Goal: Transaction & Acquisition: Purchase product/service

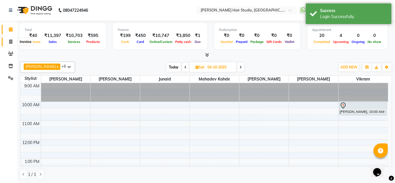
click at [12, 43] on span at bounding box center [11, 42] width 10 height 7
select select "service"
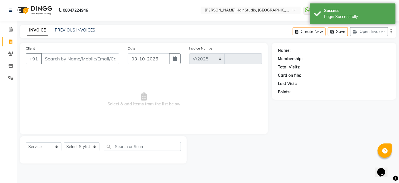
select select "627"
type input "5920"
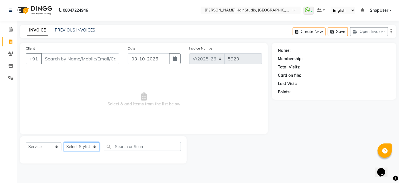
click at [77, 145] on select "Select Stylist Ajinkya Anuja Arunesh Avinash Junaid Mahadev kahde Mohammad Pawa…" at bounding box center [82, 146] width 36 height 9
select select "51893"
click at [64, 142] on select "Select Stylist Ajinkya Anuja Arunesh Avinash Junaid Mahadev kahde Mohammad Pawa…" at bounding box center [82, 146] width 36 height 9
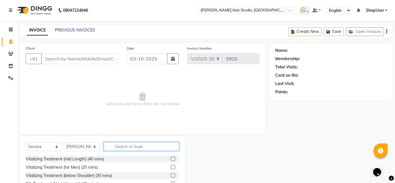
click at [136, 146] on input "text" at bounding box center [141, 146] width 75 height 9
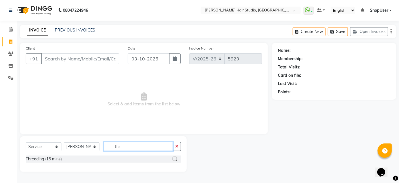
type input "thr"
click at [174, 158] on label at bounding box center [175, 158] width 4 height 4
click at [174, 158] on input "checkbox" at bounding box center [175, 159] width 4 height 4
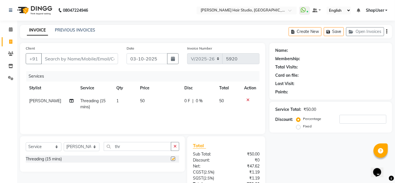
checkbox input "false"
click at [145, 99] on td "50" at bounding box center [159, 103] width 44 height 19
select select "51893"
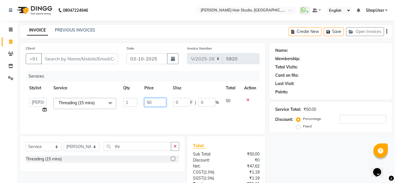
click at [154, 101] on input "50" at bounding box center [155, 102] width 22 height 9
type input "5"
type input "150"
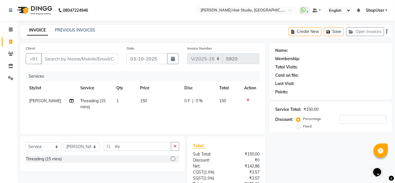
click at [160, 113] on div "Services Stylist Service Qty Price Disc Total Action Anuja Threading (15 mins) …" at bounding box center [143, 99] width 234 height 57
click at [173, 145] on button "button" at bounding box center [175, 146] width 8 height 9
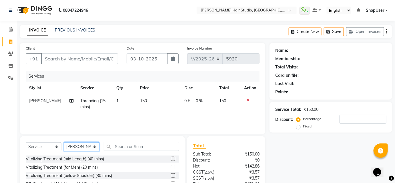
drag, startPoint x: 90, startPoint y: 149, endPoint x: 89, endPoint y: 145, distance: 3.5
click at [90, 149] on select "Select Stylist Ajinkya Anuja Arunesh Avinash Junaid Mahadev kahde Mohammad Pawa…" at bounding box center [82, 146] width 36 height 9
select select "81286"
click at [64, 142] on select "Select Stylist Ajinkya Anuja Arunesh Avinash Junaid Mahadev kahde Mohammad Pawa…" at bounding box center [82, 146] width 36 height 9
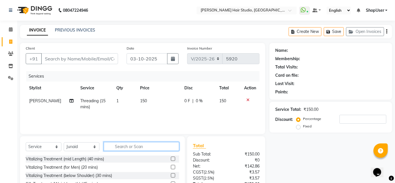
drag, startPoint x: 136, startPoint y: 145, endPoint x: 123, endPoint y: 123, distance: 25.5
click at [136, 145] on input "text" at bounding box center [141, 146] width 75 height 9
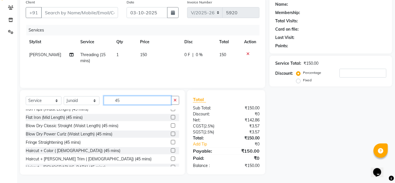
scroll to position [133, 0]
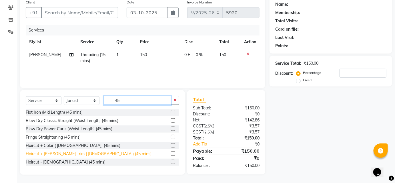
type input "45"
click at [51, 154] on div "Haircut + Beard Trim ( Male) (45 mins)" at bounding box center [89, 154] width 126 height 6
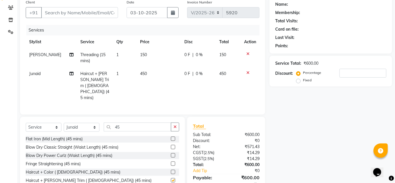
checkbox input "false"
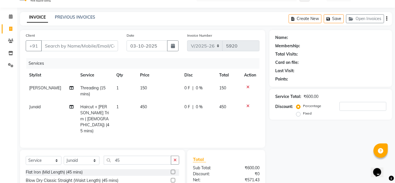
scroll to position [0, 0]
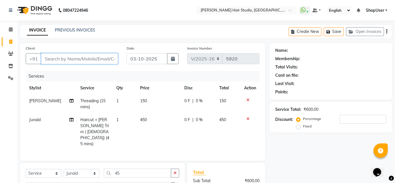
click at [57, 59] on input "Client" at bounding box center [79, 58] width 77 height 11
type input "7"
type input "0"
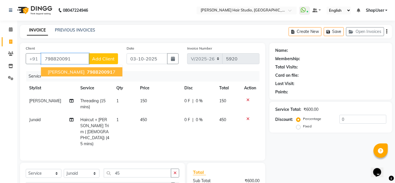
click at [57, 70] on span "Vinit" at bounding box center [66, 72] width 37 height 6
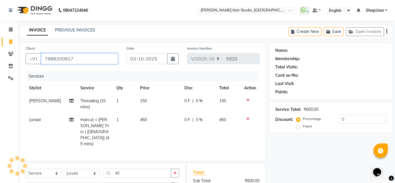
type input "7988200917"
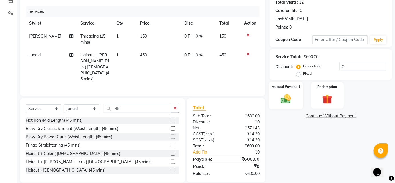
click at [284, 97] on img at bounding box center [285, 99] width 17 height 12
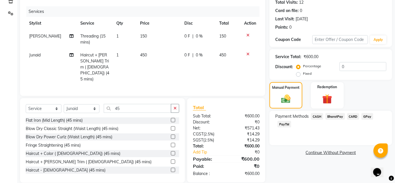
click at [338, 117] on span "BharatPay" at bounding box center [334, 116] width 19 height 7
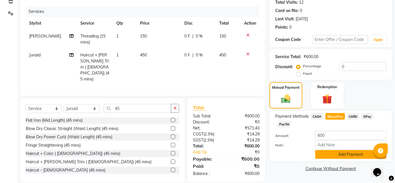
click at [343, 155] on button "Add Payment" at bounding box center [350, 154] width 71 height 9
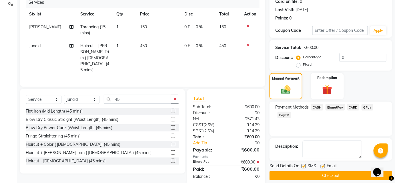
scroll to position [79, 0]
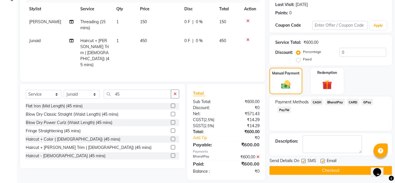
click at [323, 172] on button "Checkout" at bounding box center [330, 170] width 123 height 9
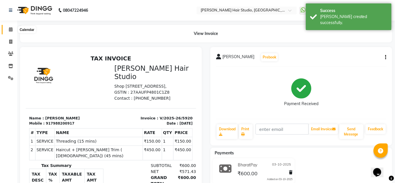
click at [9, 29] on icon at bounding box center [11, 29] width 4 height 4
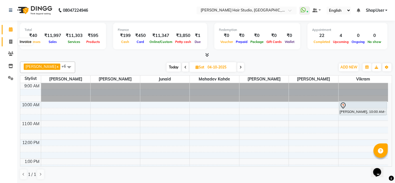
click at [11, 42] on icon at bounding box center [10, 41] width 3 height 4
select select "service"
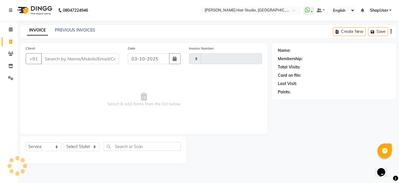
type input "5921"
select select "627"
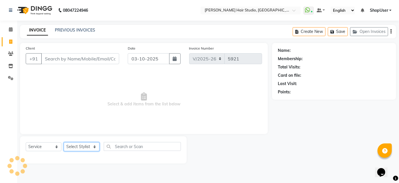
click at [85, 146] on select "Select Stylist Ajinkya Anuja Arunesh Avinash Junaid Mahadev kahde Mohammad Pawa…" at bounding box center [82, 146] width 36 height 9
select select "51893"
click at [64, 142] on select "Select Stylist Ajinkya Anuja Arunesh Avinash Junaid Mahadev kahde Mohammad Pawa…" at bounding box center [82, 146] width 36 height 9
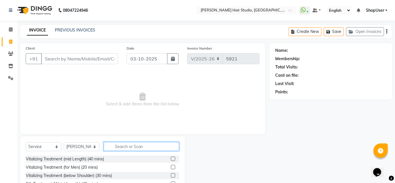
click at [126, 144] on input "text" at bounding box center [141, 146] width 75 height 9
type input "y"
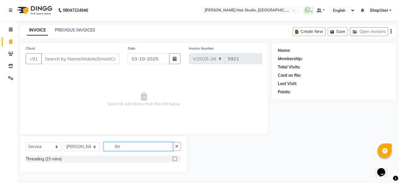
type input "thr"
click at [174, 159] on label at bounding box center [175, 158] width 4 height 4
click at [174, 159] on input "checkbox" at bounding box center [175, 159] width 4 height 4
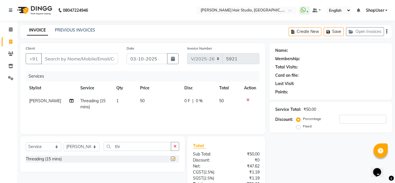
checkbox input "false"
click at [142, 98] on td "50" at bounding box center [159, 103] width 44 height 19
select select "51893"
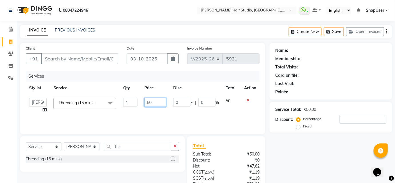
click at [153, 100] on input "50" at bounding box center [155, 102] width 22 height 9
type input "5"
type input "100"
click at [181, 77] on div "Services" at bounding box center [144, 76] width 237 height 11
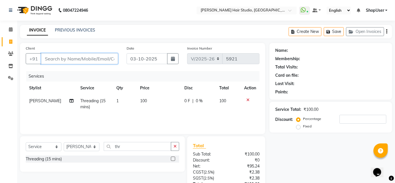
click at [49, 53] on input "Client" at bounding box center [79, 58] width 77 height 11
type input "9"
type input "0"
type input "9031511570"
click at [109, 55] on button "Add Client" at bounding box center [103, 58] width 29 height 11
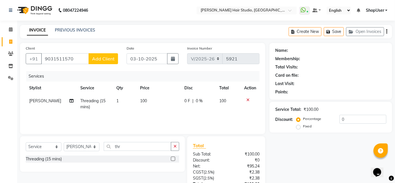
select select "22"
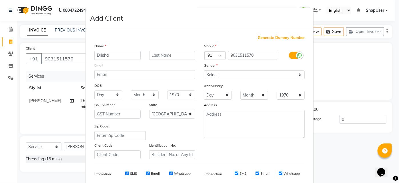
type input "Drisha"
click at [295, 74] on select "Select Male Female Other Prefer Not To Say" at bounding box center [254, 74] width 101 height 9
select select "female"
click at [204, 70] on select "Select Male Female Other Prefer Not To Say" at bounding box center [254, 74] width 101 height 9
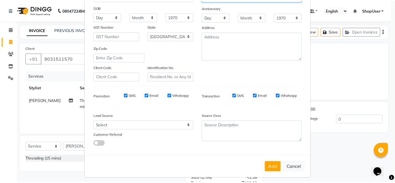
scroll to position [81, 0]
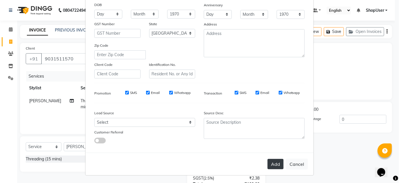
click at [270, 161] on button "Add" at bounding box center [275, 164] width 16 height 10
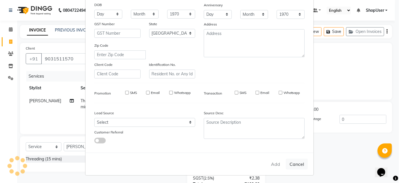
select select
select select "null"
select select
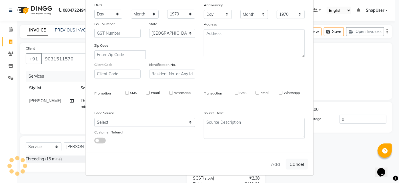
select select
checkbox input "false"
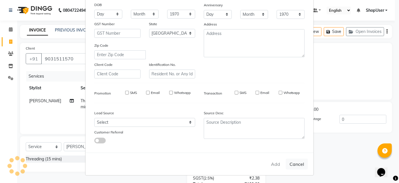
checkbox input "false"
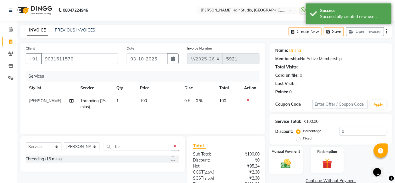
click at [285, 163] on img at bounding box center [285, 163] width 17 height 12
click at [339, 179] on span "BharatPay" at bounding box center [334, 180] width 19 height 7
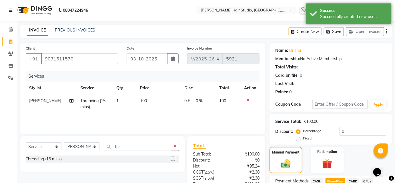
scroll to position [63, 0]
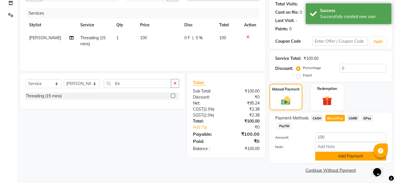
click at [350, 154] on button "Add Payment" at bounding box center [350, 155] width 71 height 9
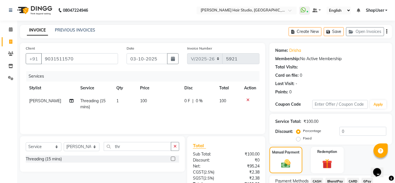
scroll to position [79, 0]
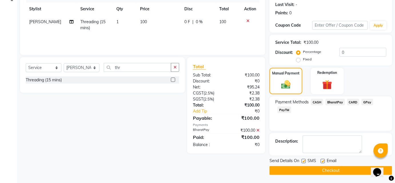
click at [329, 100] on span "BharatPay" at bounding box center [334, 102] width 19 height 7
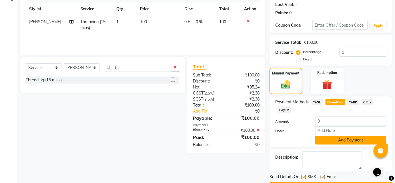
click at [353, 140] on button "Add Payment" at bounding box center [350, 139] width 71 height 9
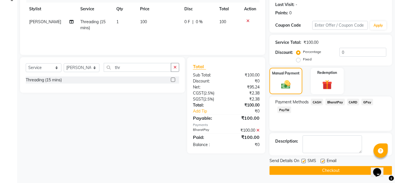
click at [347, 171] on button "Checkout" at bounding box center [330, 170] width 123 height 9
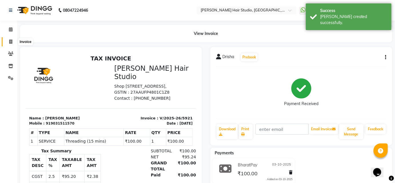
click at [10, 40] on icon at bounding box center [10, 41] width 3 height 4
select select "service"
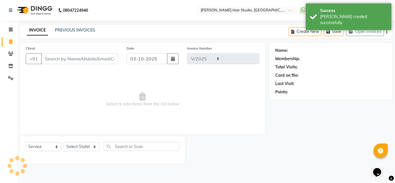
select select "627"
type input "5922"
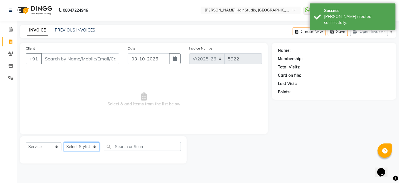
click at [94, 147] on select "Select Stylist" at bounding box center [82, 146] width 36 height 9
select select "50524"
click at [64, 142] on select "Select Stylist Ajinkya Anuja Arunesh Avinash Junaid Mahadev kahde Mohammad Pawa…" at bounding box center [82, 146] width 36 height 9
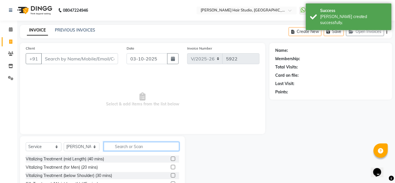
click at [129, 146] on input "text" at bounding box center [141, 146] width 75 height 9
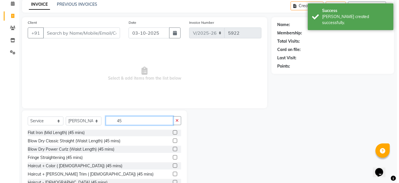
scroll to position [46, 0]
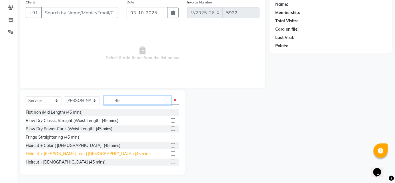
type input "45"
click at [47, 153] on div "Haircut + Beard Trim ( Male) (45 mins)" at bounding box center [89, 154] width 126 height 6
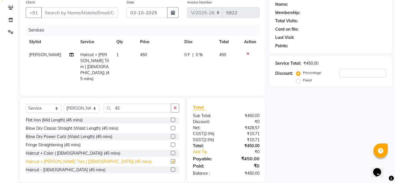
checkbox input "false"
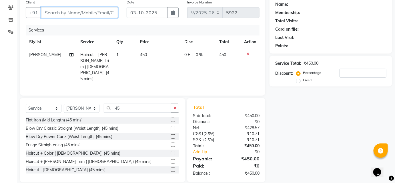
click at [78, 12] on input "Client" at bounding box center [79, 12] width 77 height 11
type input "9"
type input "0"
type input "9158461010"
click at [106, 17] on button "Add Client" at bounding box center [103, 12] width 29 height 11
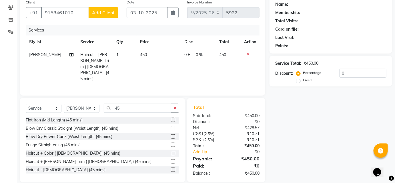
select select "22"
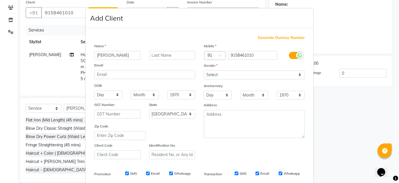
type input "Rohan"
click at [215, 73] on select "Select Male Female Other Prefer Not To Say" at bounding box center [254, 74] width 101 height 9
select select "male"
click at [204, 70] on select "Select Male Female Other Prefer Not To Say" at bounding box center [254, 74] width 101 height 9
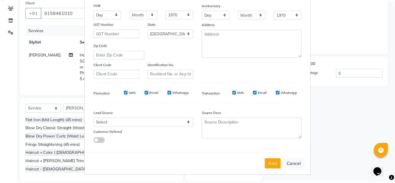
scroll to position [81, 0]
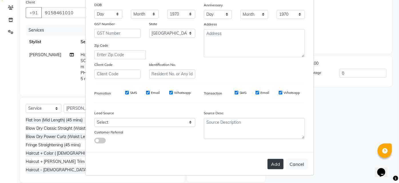
click at [275, 164] on button "Add" at bounding box center [275, 164] width 16 height 10
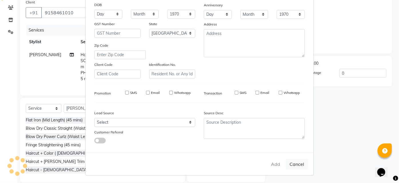
select select
select select "null"
select select
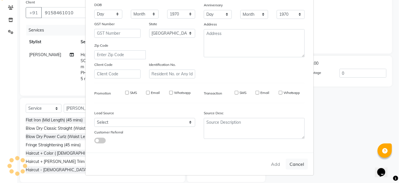
select select
checkbox input "false"
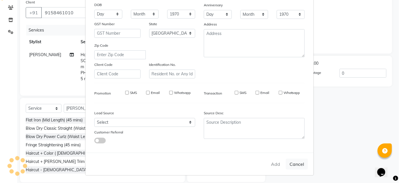
checkbox input "false"
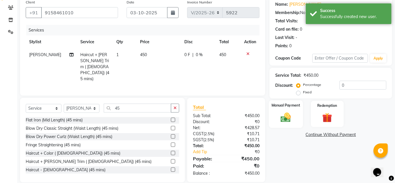
click at [285, 115] on img at bounding box center [285, 117] width 17 height 12
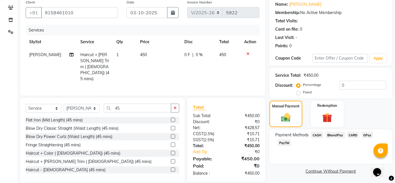
click at [335, 135] on span "BharatPay" at bounding box center [334, 134] width 19 height 7
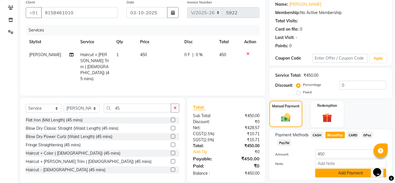
click at [350, 175] on button "Add Payment" at bounding box center [350, 172] width 71 height 9
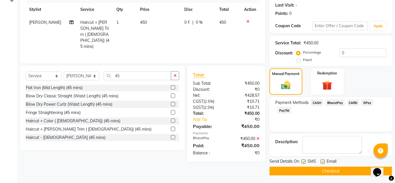
scroll to position [79, 0]
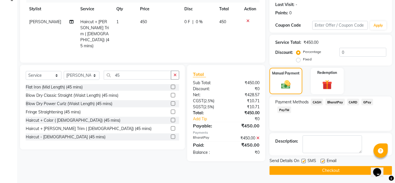
click at [349, 170] on button "Checkout" at bounding box center [330, 170] width 123 height 9
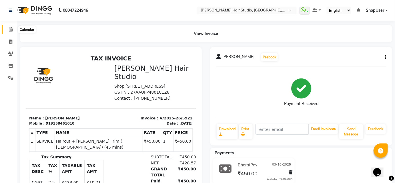
click at [8, 29] on span at bounding box center [11, 29] width 10 height 7
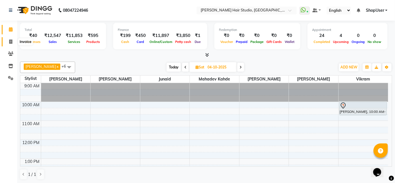
click at [10, 39] on span at bounding box center [11, 42] width 10 height 7
select select "service"
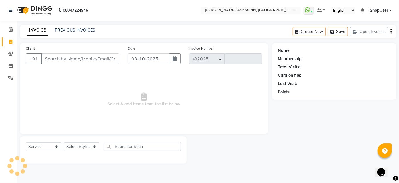
select select "627"
type input "5923"
click at [81, 146] on select "Select Stylist Ajinkya Anuja Arunesh Avinash Junaid Mahadev kahde Mohammad Pawa…" at bounding box center [82, 146] width 36 height 9
select select "51893"
click at [64, 142] on select "Select Stylist Ajinkya Anuja Arunesh Avinash Junaid Mahadev kahde Mohammad Pawa…" at bounding box center [82, 146] width 36 height 9
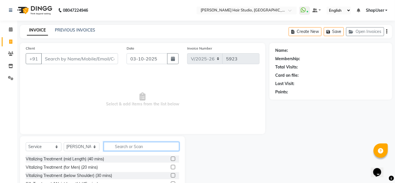
click at [135, 147] on input "text" at bounding box center [141, 146] width 75 height 9
type input "wash"
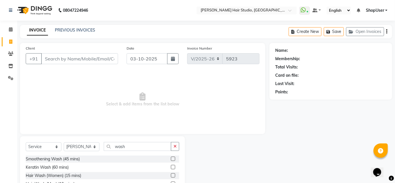
click at [173, 175] on label at bounding box center [173, 175] width 4 height 4
click at [173, 175] on input "checkbox" at bounding box center [173, 175] width 4 height 4
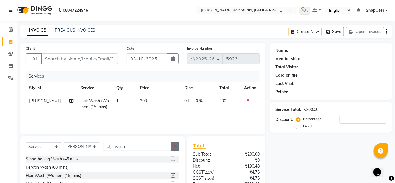
checkbox input "false"
click at [174, 145] on icon "button" at bounding box center [174, 146] width 3 height 4
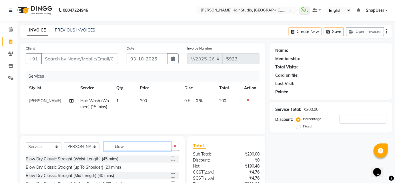
type input "blow"
click at [171, 165] on label at bounding box center [173, 167] width 4 height 4
click at [171, 165] on input "checkbox" at bounding box center [173, 167] width 4 height 4
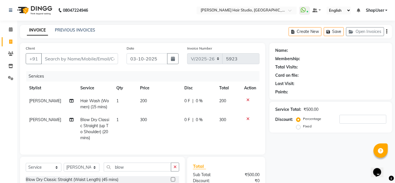
checkbox input "false"
click at [142, 119] on span "300" at bounding box center [143, 119] width 7 height 5
select select "51893"
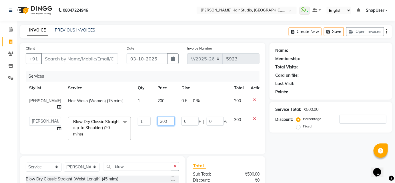
click at [157, 117] on input "300" at bounding box center [165, 121] width 17 height 9
type input "3"
type input "150"
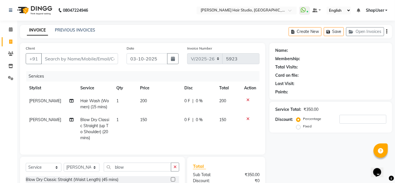
click at [162, 134] on td "150" at bounding box center [159, 128] width 44 height 31
select select "51893"
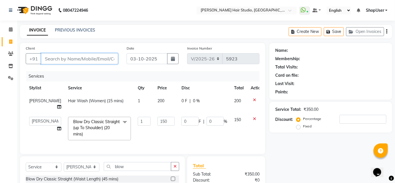
click at [116, 58] on input "Client" at bounding box center [79, 58] width 77 height 11
type input "9"
type input "0"
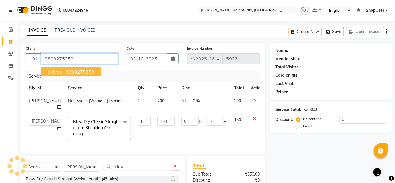
type input "9890275359"
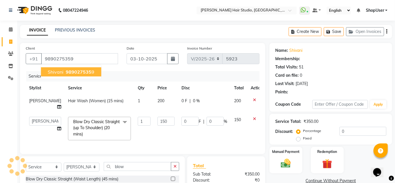
type input "30"
type input "20"
select select "1: Object"
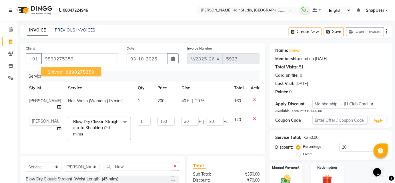
click at [75, 69] on span "989027535" at bounding box center [79, 72] width 26 height 6
type input "0"
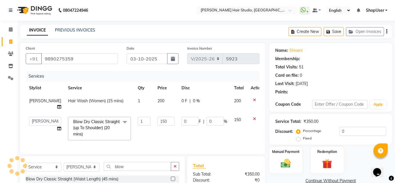
type input "30"
type input "20"
select select "1: Object"
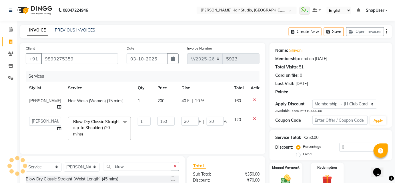
type input "20"
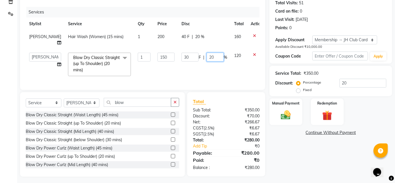
click at [212, 53] on input "20" at bounding box center [215, 57] width 17 height 9
type input "2"
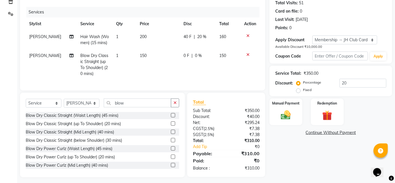
click at [249, 49] on td at bounding box center [250, 64] width 19 height 31
click at [248, 54] on icon at bounding box center [247, 55] width 3 height 4
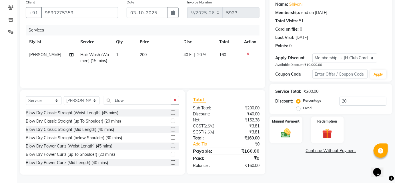
click at [146, 54] on td "200" at bounding box center [158, 57] width 44 height 19
select select "51893"
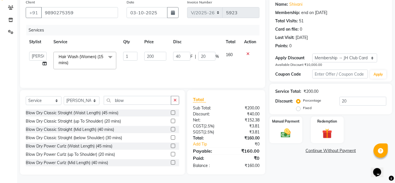
click at [167, 55] on td "200" at bounding box center [155, 60] width 29 height 24
click at [161, 55] on input "200" at bounding box center [155, 56] width 22 height 9
type input "2"
type input "350"
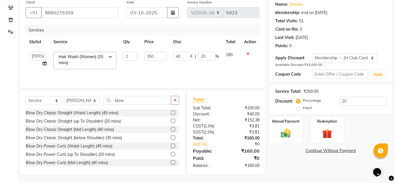
drag, startPoint x: 174, startPoint y: 73, endPoint x: 196, endPoint y: 61, distance: 24.8
click at [175, 73] on div "Services Stylist Service Qty Price Disc Total Action Ajinkya Anuja Arunesh Avin…" at bounding box center [143, 53] width 234 height 57
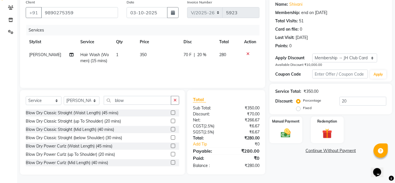
click at [202, 55] on span "20 %" at bounding box center [201, 55] width 9 height 6
select select "51893"
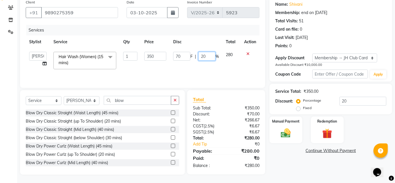
click at [209, 55] on input "20" at bounding box center [206, 56] width 17 height 9
type input "2"
type input "10"
click at [200, 65] on td "70 F | 10 %" at bounding box center [196, 60] width 53 height 24
select select "51893"
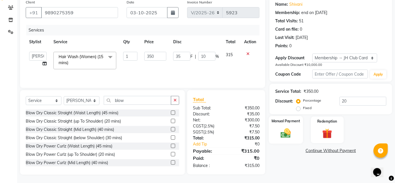
click at [282, 134] on img at bounding box center [285, 133] width 17 height 12
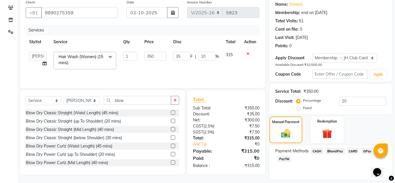
scroll to position [63, 0]
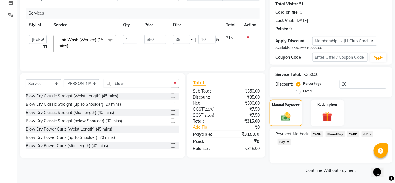
click at [333, 133] on span "BharatPay" at bounding box center [334, 134] width 19 height 7
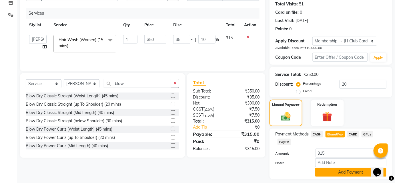
click at [331, 170] on button "Add Payment" at bounding box center [350, 171] width 71 height 9
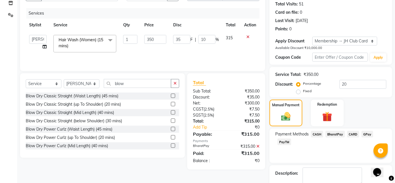
scroll to position [95, 0]
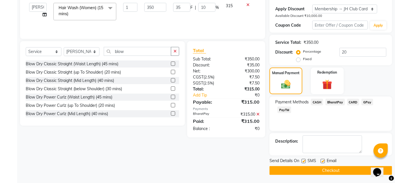
click at [331, 168] on button "Checkout" at bounding box center [330, 170] width 123 height 9
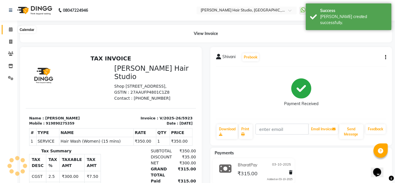
click at [8, 28] on span at bounding box center [11, 29] width 10 height 7
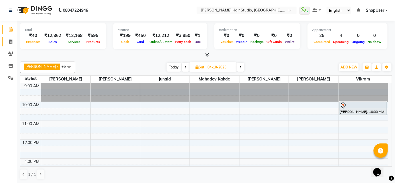
click at [10, 45] on link "Invoice" at bounding box center [9, 41] width 14 height 9
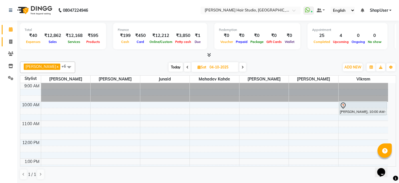
select select "627"
select select "service"
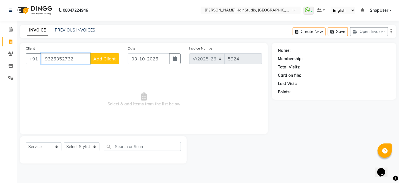
type input "9325352732"
click at [109, 56] on span "Add Client" at bounding box center [104, 59] width 23 height 6
select select "22"
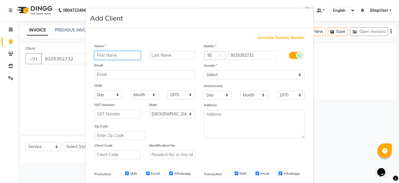
click at [113, 57] on input "text" at bounding box center [117, 55] width 46 height 9
type input "sanved"
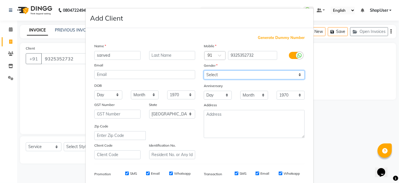
drag, startPoint x: 231, startPoint y: 73, endPoint x: 229, endPoint y: 77, distance: 4.4
click at [231, 73] on select "Select Male Female Other Prefer Not To Say" at bounding box center [254, 74] width 101 height 9
select select "male"
click at [204, 70] on select "Select Male Female Other Prefer Not To Say" at bounding box center [254, 74] width 101 height 9
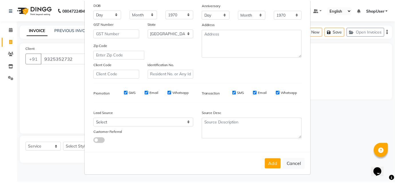
scroll to position [81, 0]
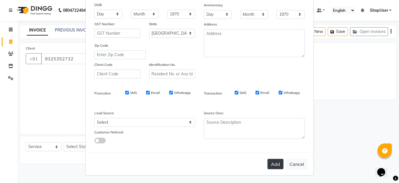
click at [272, 160] on button "Add" at bounding box center [275, 164] width 16 height 10
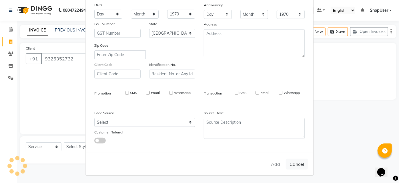
select select
select select "null"
select select
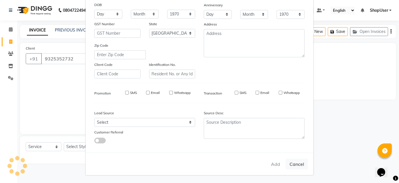
select select
checkbox input "false"
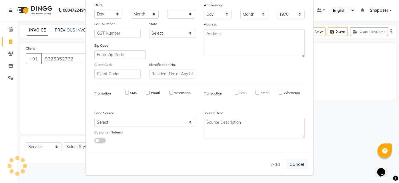
checkbox input "false"
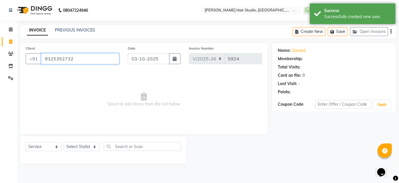
drag, startPoint x: 44, startPoint y: 58, endPoint x: 81, endPoint y: 62, distance: 37.4
click at [81, 62] on input "9325352732" at bounding box center [80, 58] width 78 height 11
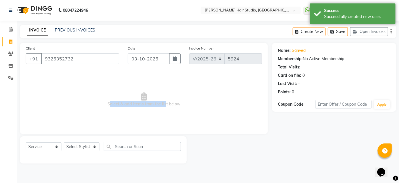
drag, startPoint x: 164, startPoint y: 109, endPoint x: 87, endPoint y: 139, distance: 81.9
click at [90, 131] on div "Client +91 9325352732 Date 03-10-2025 Invoice Number V/2025 V/2025-26 5924 Sele…" at bounding box center [144, 88] width 248 height 91
click at [12, 30] on icon at bounding box center [11, 29] width 4 height 4
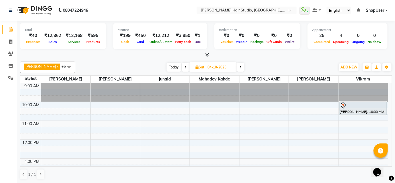
click at [184, 67] on icon at bounding box center [185, 66] width 2 height 3
type input "03-10-2025"
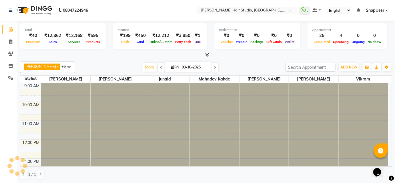
scroll to position [177, 0]
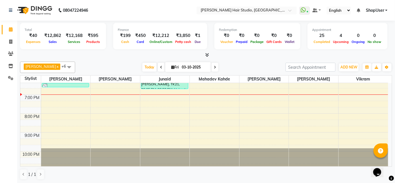
click at [134, 106] on div "9:00 AM 10:00 AM 11:00 AM 12:00 PM 1:00 PM 2:00 PM 3:00 PM 4:00 PM 5:00 PM 6:00…" at bounding box center [204, 38] width 368 height 264
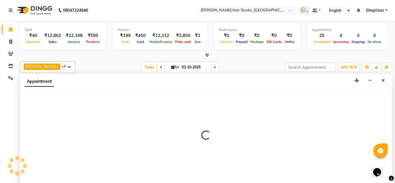
scroll to position [0, 0]
select select "50524"
select select "tentative"
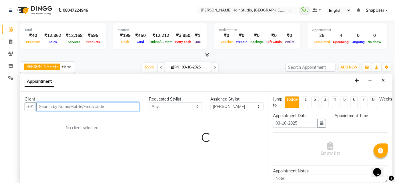
select select "1185"
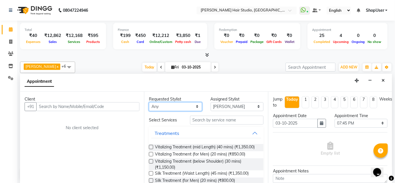
click at [178, 108] on select "Any Anuja Arunesh Junaid Mahadev kahde Mohammad Pawan Krishna Shubham Shweta Go…" at bounding box center [175, 106] width 53 height 9
click at [161, 108] on select "Any Anuja Arunesh Junaid Mahadev kahde Mohammad Pawan Krishna Shubham Shweta Go…" at bounding box center [175, 106] width 53 height 9
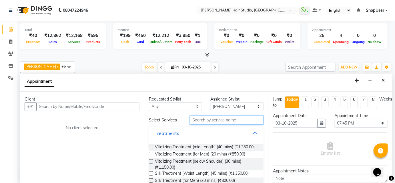
click at [212, 118] on input "text" at bounding box center [226, 119] width 73 height 9
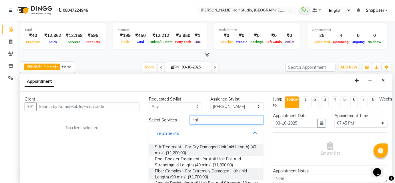
type input "hai"
click at [179, 131] on button "Treatments" at bounding box center [206, 133] width 110 height 10
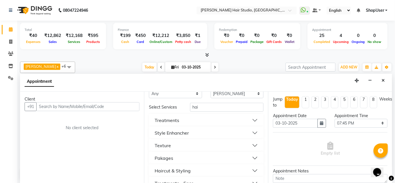
scroll to position [23, 0]
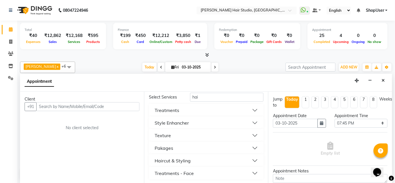
click at [178, 158] on div "Haircut & Styling" at bounding box center [173, 160] width 36 height 7
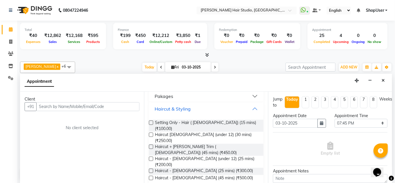
scroll to position [75, 0]
click at [186, 143] on span "Haircut + Beard Trim ( Male) (45 mins) (₹450.00)" at bounding box center [207, 149] width 104 height 12
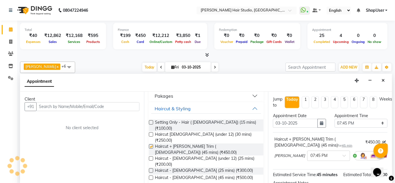
checkbox input "false"
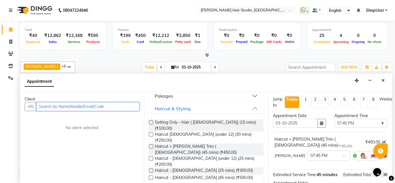
click at [94, 107] on input "text" at bounding box center [87, 106] width 103 height 9
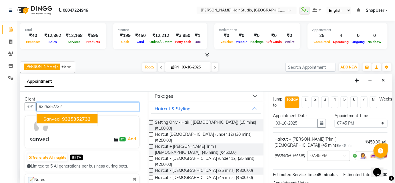
click at [51, 119] on span "sanved" at bounding box center [51, 119] width 16 height 6
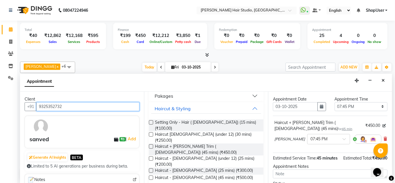
scroll to position [26, 0]
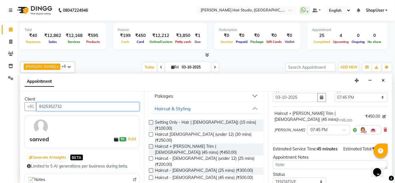
type input "9325352732"
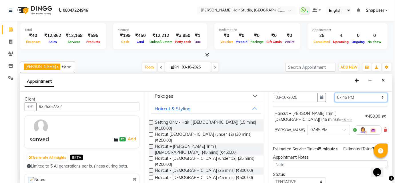
click at [379, 97] on select "Select 10:00 AM 10:15 AM 10:30 AM 10:45 AM 11:00 AM 11:15 AM 11:30 AM 11:45 AM …" at bounding box center [361, 97] width 53 height 9
select select "1170"
click at [335, 93] on select "Select 10:00 AM 10:15 AM 10:30 AM 10:45 AM 11:00 AM 11:15 AM 11:30 AM 11:45 AM …" at bounding box center [361, 97] width 53 height 9
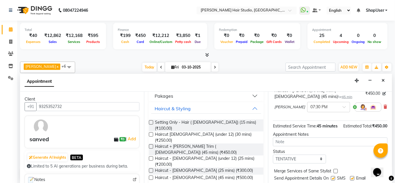
scroll to position [70, 0]
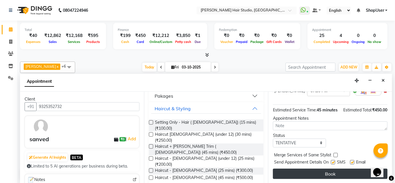
click at [326, 173] on button "Book" at bounding box center [330, 173] width 115 height 10
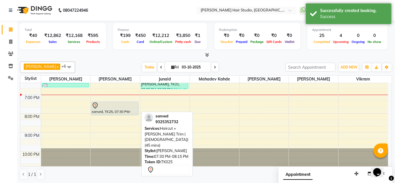
click at [111, 109] on div "sanved, TK25, 07:30 PM-08:15 PM, Haircut + [PERSON_NAME] Trim ( [DEMOGRAPHIC_DA…" at bounding box center [114, 108] width 47 height 13
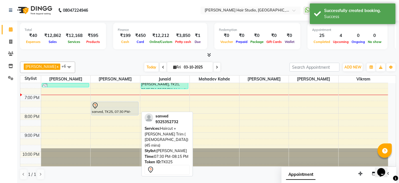
select select "7"
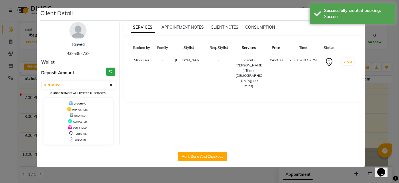
click at [111, 109] on div "UPCOMING IN PROGRESS DROPPED COMPLETED CONFIRMED TENTATIVE CHECK-IN" at bounding box center [77, 121] width 69 height 47
click at [189, 59] on span "[PERSON_NAME]" at bounding box center [189, 60] width 28 height 4
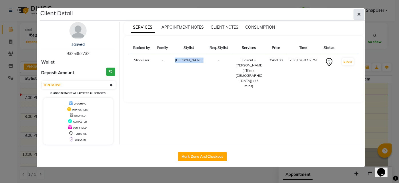
click at [359, 14] on icon "button" at bounding box center [358, 14] width 3 height 5
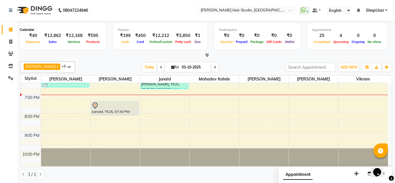
click at [9, 31] on icon at bounding box center [11, 29] width 4 height 4
click at [9, 43] on icon at bounding box center [10, 41] width 3 height 4
select select "service"
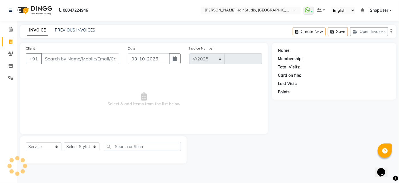
select select "627"
type input "5924"
drag, startPoint x: 92, startPoint y: 148, endPoint x: 88, endPoint y: 143, distance: 6.3
click at [92, 148] on select "Select Stylist Ajinkya Anuja Arunesh Avinash Junaid Mahadev kahde Mohammad Pawa…" at bounding box center [82, 146] width 36 height 9
select select "34696"
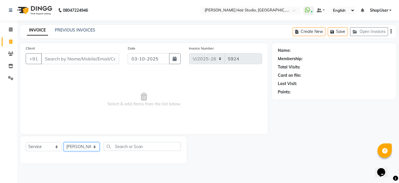
click at [64, 142] on select "Select Stylist Ajinkya Anuja Arunesh Avinash Junaid Mahadev kahde Mohammad Pawa…" at bounding box center [82, 146] width 36 height 9
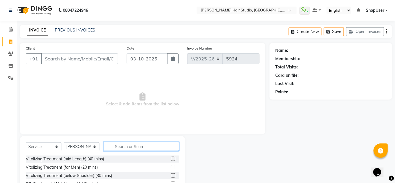
click at [118, 145] on input "text" at bounding box center [141, 146] width 75 height 9
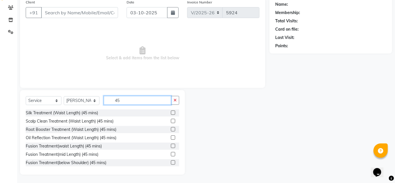
scroll to position [133, 0]
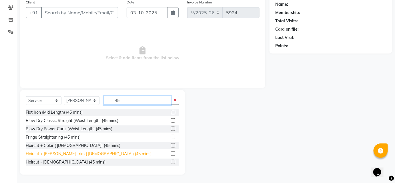
type input "45"
click at [74, 151] on div "Haircut + Beard Trim ( Male) (45 mins)" at bounding box center [89, 154] width 126 height 6
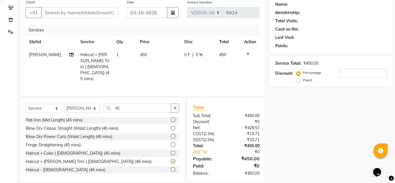
checkbox input "false"
click at [81, 6] on div "Client +91" at bounding box center [71, 10] width 101 height 23
click at [93, 13] on input "Client" at bounding box center [79, 12] width 77 height 11
type input "9"
type input "0"
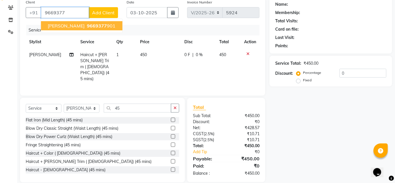
click at [86, 23] on ngb-highlight "9669377 901" at bounding box center [101, 26] width 30 height 6
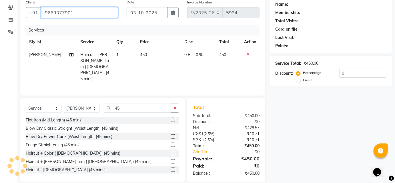
type input "9669377901"
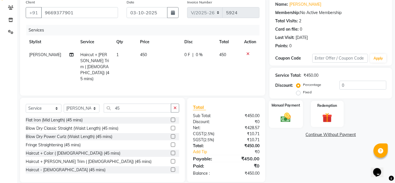
click at [282, 121] on img at bounding box center [285, 117] width 17 height 12
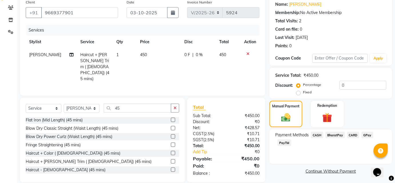
click at [331, 135] on span "BharatPay" at bounding box center [334, 134] width 19 height 7
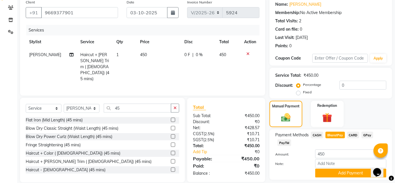
scroll to position [63, 0]
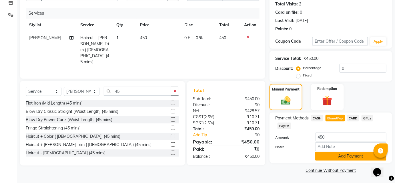
click at [333, 155] on button "Add Payment" at bounding box center [350, 155] width 71 height 9
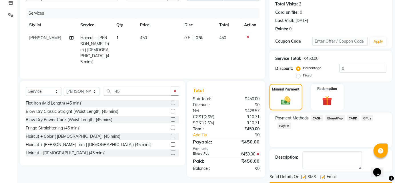
click at [337, 117] on span "BharatPay" at bounding box center [334, 118] width 19 height 7
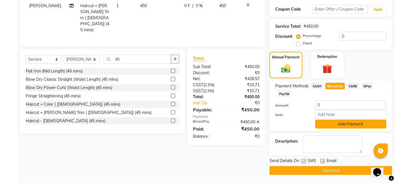
click at [340, 128] on div "Payment Methods CASH BharatPay CARD GPay PayTM Amount: 0 Note: Add Payment" at bounding box center [330, 105] width 123 height 50
click at [340, 125] on button "Add Payment" at bounding box center [350, 123] width 71 height 9
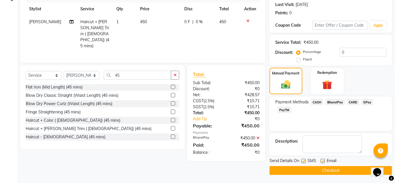
click at [338, 171] on button "Checkout" at bounding box center [330, 170] width 123 height 9
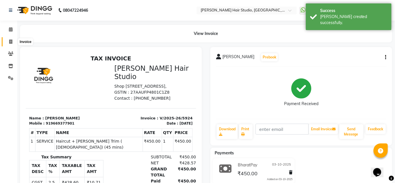
click at [9, 43] on icon at bounding box center [10, 41] width 3 height 4
select select "627"
select select "service"
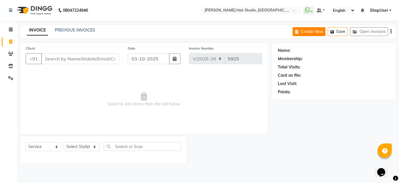
click at [317, 32] on button "Create New" at bounding box center [309, 31] width 33 height 9
select select "service"
type input "5925"
select select "627"
click at [316, 29] on button "Create New" at bounding box center [309, 31] width 33 height 9
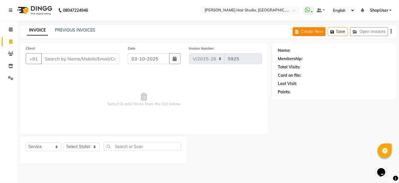
select select "627"
select select "service"
click at [12, 30] on icon at bounding box center [11, 29] width 4 height 4
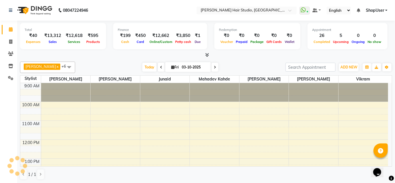
scroll to position [166, 0]
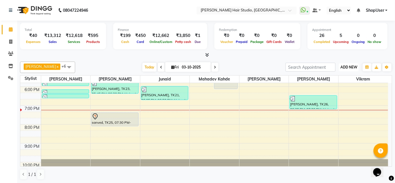
click at [345, 66] on span "ADD NEW" at bounding box center [348, 67] width 17 height 4
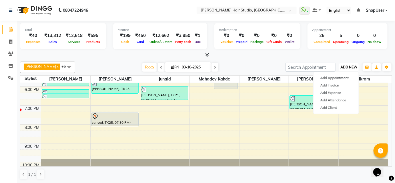
click at [343, 68] on span "ADD NEW" at bounding box center [348, 67] width 17 height 4
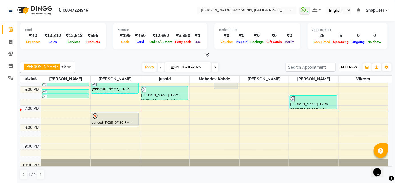
click at [343, 68] on span "ADD NEW" at bounding box center [348, 67] width 17 height 4
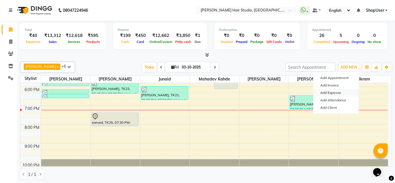
click at [333, 93] on link "Add Expense" at bounding box center [335, 92] width 45 height 7
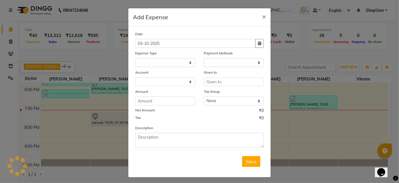
select select "1"
select select "2441"
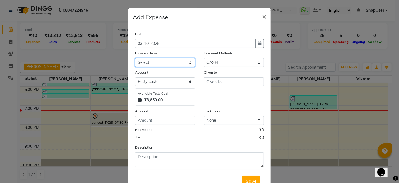
click at [168, 61] on select "Select Advance Salary Bank charges Car maintenance Cash transfer to bank Cash t…" at bounding box center [165, 62] width 60 height 9
select select "10"
click at [135, 58] on select "Select Advance Salary Bank charges Car maintenance Cash transfer to bank Cash t…" at bounding box center [165, 62] width 60 height 9
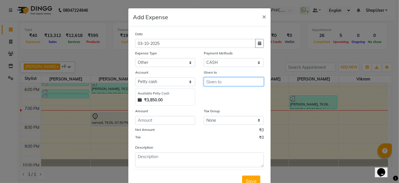
click at [217, 80] on input "text" at bounding box center [234, 81] width 60 height 9
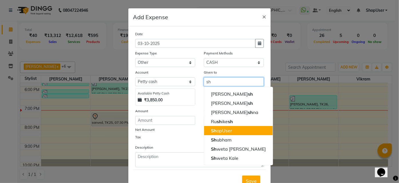
click at [224, 133] on ngb-highlight "Sh opUser" at bounding box center [221, 130] width 21 height 6
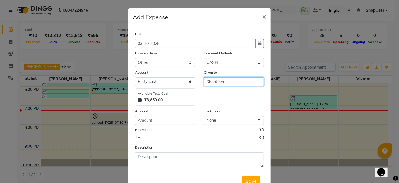
type input "ShopUser"
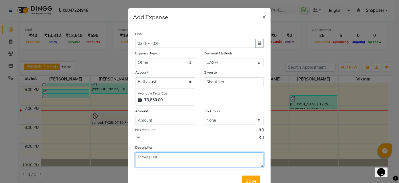
click at [150, 157] on textarea at bounding box center [199, 159] width 129 height 15
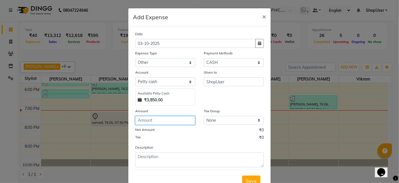
click at [163, 120] on input "number" at bounding box center [165, 120] width 60 height 9
type input "200"
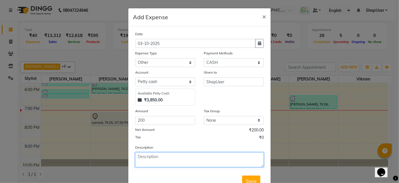
click at [185, 153] on textarea at bounding box center [199, 159] width 129 height 15
type textarea "aprron wash"
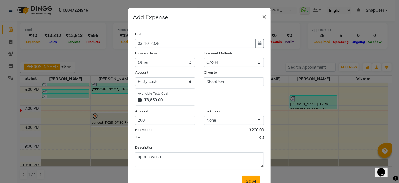
click at [247, 176] on button "Save" at bounding box center [251, 180] width 18 height 11
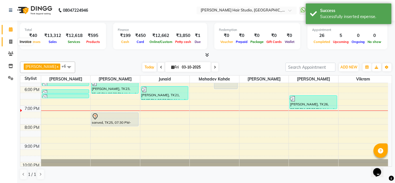
click at [12, 43] on icon at bounding box center [10, 41] width 3 height 4
select select "service"
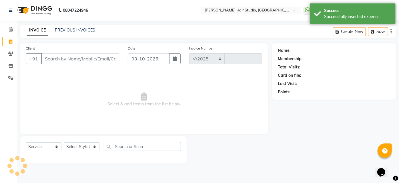
select select "627"
type input "5925"
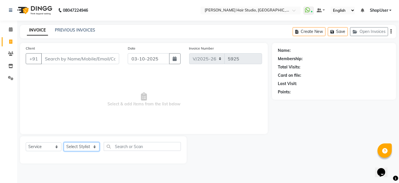
click at [87, 145] on select "Select Stylist Ajinkya Anuja Arunesh Avinash Junaid Mahadev kahde Mohammad Pawa…" at bounding box center [82, 146] width 36 height 9
select select "80555"
click at [64, 142] on select "Select Stylist Ajinkya Anuja Arunesh Avinash Junaid Mahadev kahde Mohammad Pawa…" at bounding box center [82, 146] width 36 height 9
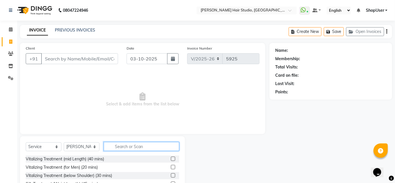
click at [165, 143] on input "text" at bounding box center [141, 146] width 75 height 9
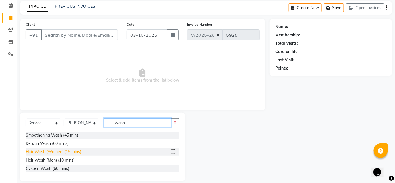
scroll to position [30, 0]
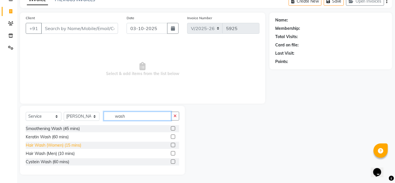
type input "wash"
click at [69, 145] on div "Hair Wash (Women) (15 mins)" at bounding box center [53, 145] width 55 height 6
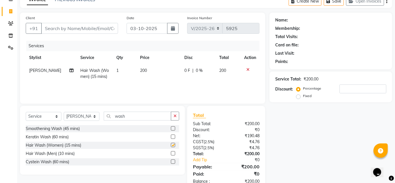
checkbox input "false"
click at [147, 67] on td "200" at bounding box center [159, 73] width 44 height 19
select select "80555"
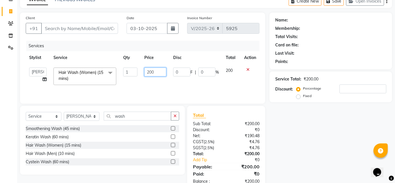
click at [159, 71] on input "200" at bounding box center [155, 71] width 22 height 9
type input "2"
type input "350"
click at [170, 89] on div "Services Stylist Service Qty Price Disc Total Action Ajinkya Anuja Arunesh Avin…" at bounding box center [143, 69] width 234 height 57
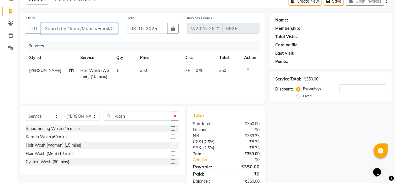
click at [112, 33] on input "Client" at bounding box center [79, 28] width 77 height 11
type input "8"
type input "0"
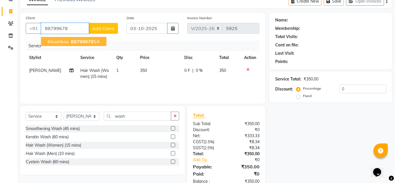
click at [94, 41] on ngb-highlight "88799678 54" at bounding box center [85, 42] width 30 height 6
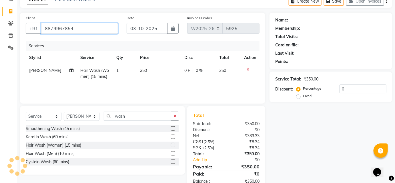
type input "8879967854"
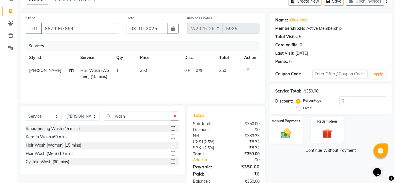
click at [289, 135] on img at bounding box center [285, 133] width 17 height 12
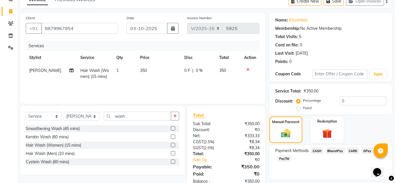
click at [334, 149] on span "BharatPay" at bounding box center [334, 150] width 19 height 7
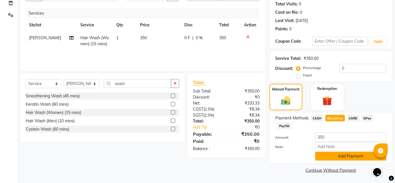
click at [344, 159] on button "Add Payment" at bounding box center [350, 155] width 71 height 9
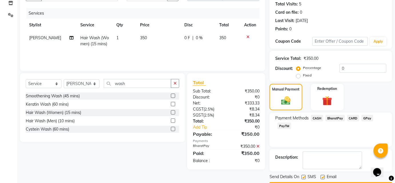
click at [339, 116] on span "BharatPay" at bounding box center [334, 118] width 19 height 7
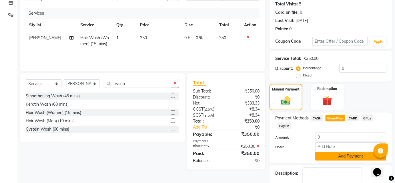
click at [352, 158] on button "Add Payment" at bounding box center [350, 155] width 71 height 9
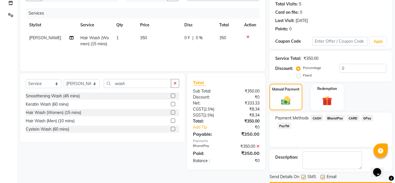
scroll to position [79, 0]
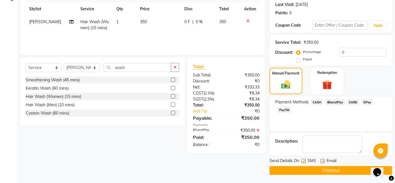
click at [336, 169] on button "Checkout" at bounding box center [330, 170] width 123 height 9
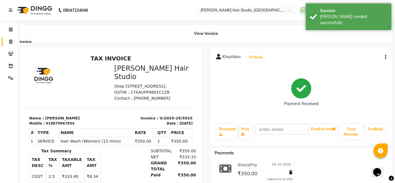
click at [13, 40] on span at bounding box center [11, 42] width 10 height 7
select select "service"
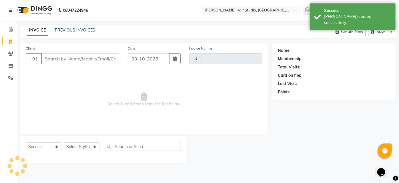
type input "5926"
select select "627"
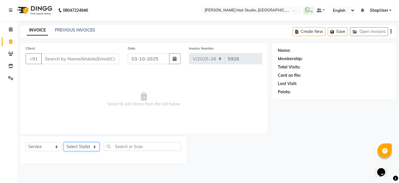
click at [89, 144] on select "Select Stylist Ajinkya Anuja Arunesh Avinash Junaid Mahadev kahde Mohammad Pawa…" at bounding box center [82, 146] width 36 height 9
select select "32802"
click at [64, 142] on select "Select Stylist Ajinkya Anuja Arunesh Avinash Junaid Mahadev kahde Mohammad Pawa…" at bounding box center [82, 146] width 36 height 9
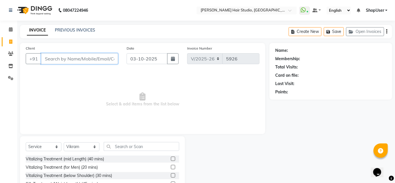
click at [104, 57] on input "Client" at bounding box center [79, 58] width 77 height 11
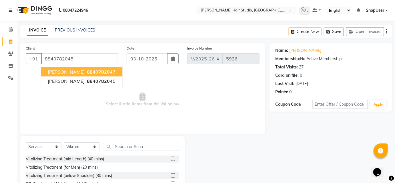
click at [92, 70] on ngb-highlight "88407820 47" at bounding box center [101, 72] width 30 height 6
type input "8840782047"
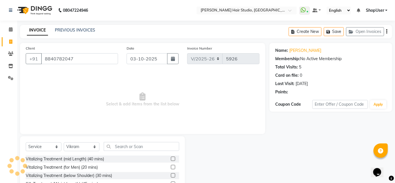
scroll to position [46, 0]
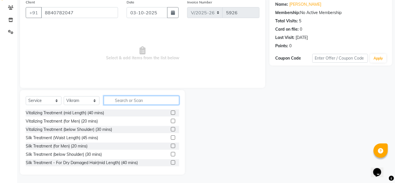
click at [158, 97] on input "text" at bounding box center [141, 100] width 75 height 9
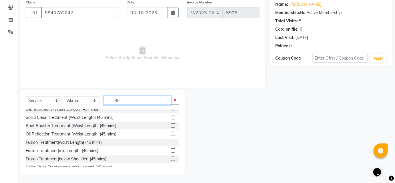
scroll to position [0, 0]
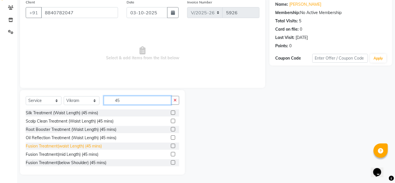
type input "4"
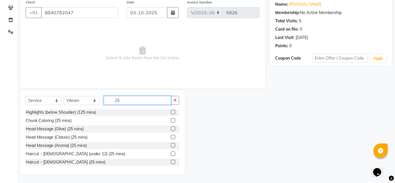
scroll to position [1, 0]
type input "25"
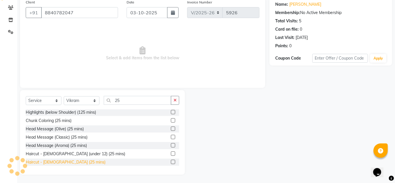
click at [49, 163] on div "Haircut - Male (25 mins)" at bounding box center [66, 162] width 80 height 6
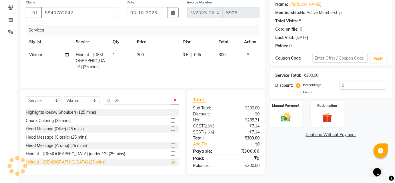
checkbox input "false"
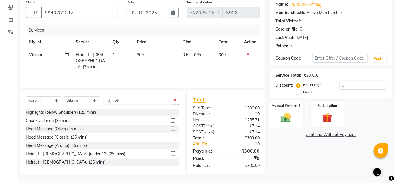
click at [281, 116] on img at bounding box center [285, 117] width 17 height 12
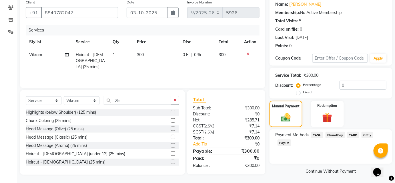
click at [336, 134] on span "BharatPay" at bounding box center [334, 134] width 19 height 7
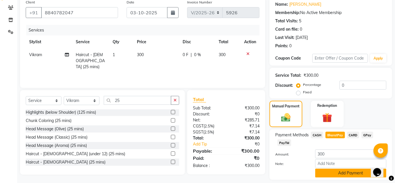
scroll to position [63, 0]
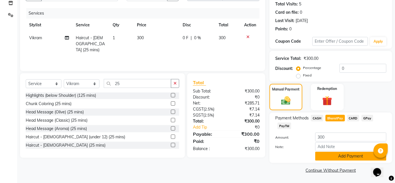
click at [337, 155] on button "Add Payment" at bounding box center [350, 155] width 71 height 9
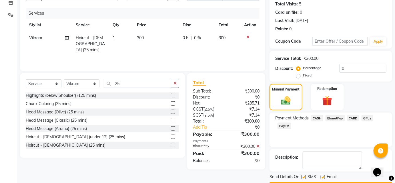
scroll to position [79, 0]
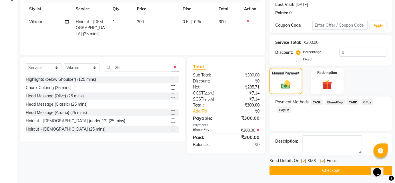
click at [325, 170] on button "Checkout" at bounding box center [330, 170] width 123 height 9
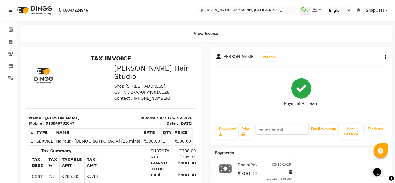
scroll to position [5, 0]
click at [9, 27] on icon at bounding box center [11, 29] width 4 height 4
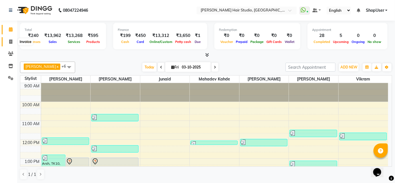
click at [8, 43] on span at bounding box center [11, 42] width 10 height 7
select select "service"
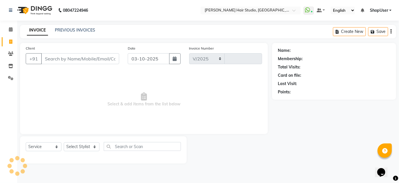
select select "627"
type input "5927"
click at [62, 60] on input "Client" at bounding box center [80, 58] width 78 height 11
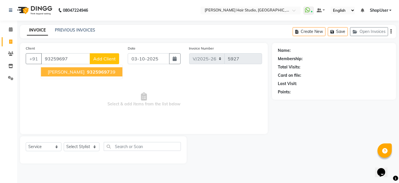
click at [87, 69] on span "93259697" at bounding box center [98, 72] width 23 height 6
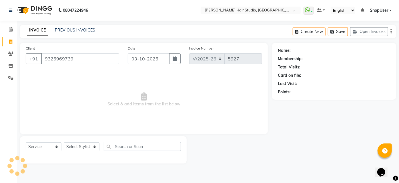
type input "9325969739"
select select "1: Object"
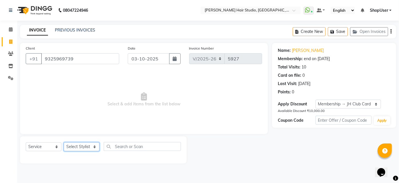
click at [70, 145] on select "Select Stylist Ajinkya Anuja Arunesh Avinash Junaid Mahadev kahde Mohammad Pawa…" at bounding box center [82, 146] width 36 height 9
select select "50524"
click at [64, 142] on select "Select Stylist Ajinkya Anuja Arunesh Avinash Junaid Mahadev kahde Mohammad Pawa…" at bounding box center [82, 146] width 36 height 9
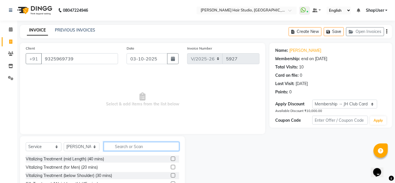
click at [124, 144] on input "text" at bounding box center [141, 146] width 75 height 9
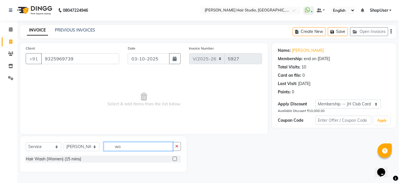
type input "wo"
click at [176, 158] on label at bounding box center [175, 158] width 4 height 4
click at [176, 158] on input "checkbox" at bounding box center [175, 159] width 4 height 4
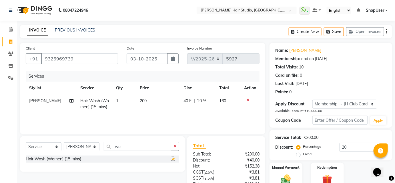
checkbox input "false"
click at [198, 101] on span "20 %" at bounding box center [201, 101] width 9 height 6
select select "50524"
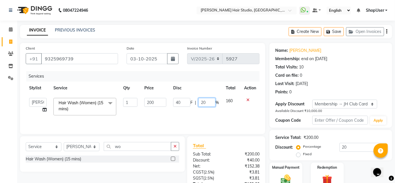
click at [207, 101] on input "20" at bounding box center [206, 102] width 17 height 9
type input "2"
type input "10"
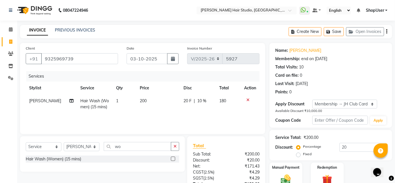
click at [198, 114] on div "Services Stylist Service Qty Price Disc Total Action Arunesh Hair Wash (Women) …" at bounding box center [143, 99] width 234 height 57
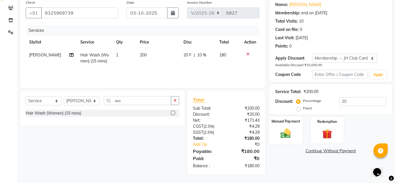
click at [286, 126] on div "Manual Payment" at bounding box center [286, 130] width 34 height 28
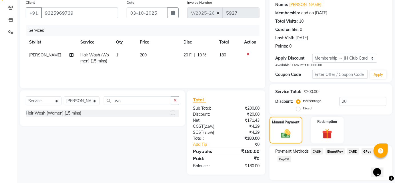
click at [331, 150] on span "BharatPay" at bounding box center [334, 151] width 19 height 7
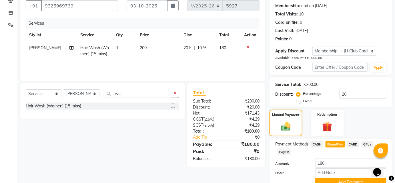
scroll to position [79, 0]
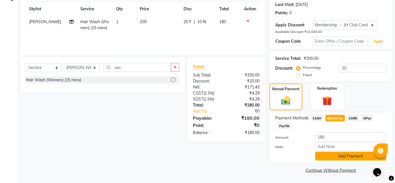
click at [326, 151] on button "Add Payment" at bounding box center [350, 155] width 71 height 9
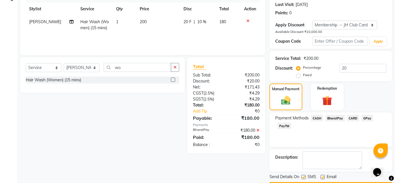
scroll to position [95, 0]
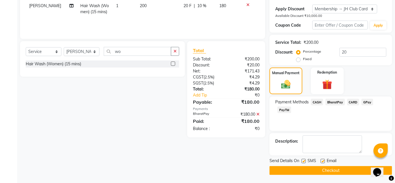
click at [316, 170] on button "Checkout" at bounding box center [330, 170] width 123 height 9
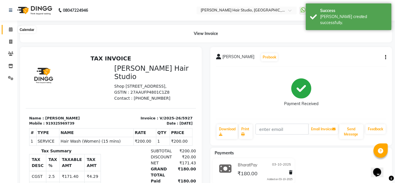
click at [11, 27] on span at bounding box center [11, 29] width 10 height 7
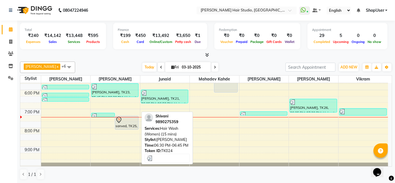
scroll to position [151, 0]
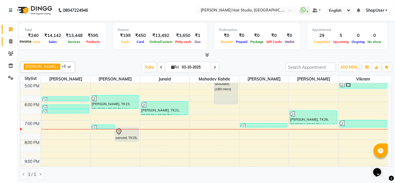
click at [11, 42] on icon at bounding box center [10, 41] width 3 height 4
select select "627"
select select "service"
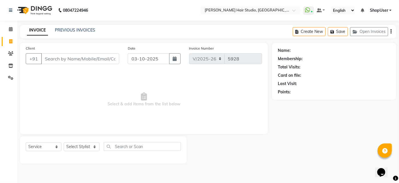
click at [79, 57] on input "Client" at bounding box center [80, 58] width 78 height 11
click at [77, 57] on input "Client" at bounding box center [80, 58] width 78 height 11
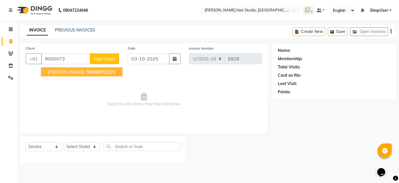
click at [87, 73] on span "9000073" at bounding box center [97, 72] width 20 height 6
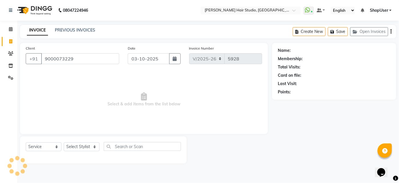
type input "9000073229"
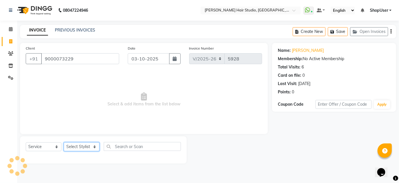
click at [81, 147] on select "Select Stylist Ajinkya Anuja Arunesh Avinash Junaid Mahadev kahde Mohammad Pawa…" at bounding box center [82, 146] width 36 height 9
select select "81286"
click at [64, 142] on select "Select Stylist Ajinkya Anuja Arunesh Avinash Junaid Mahadev kahde Mohammad Pawa…" at bounding box center [82, 146] width 36 height 9
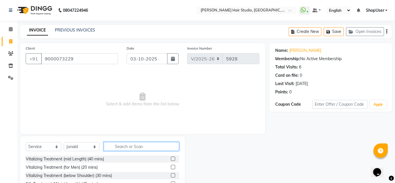
click at [115, 145] on input "text" at bounding box center [141, 146] width 75 height 9
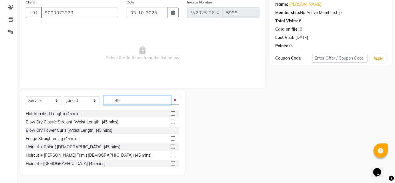
scroll to position [133, 0]
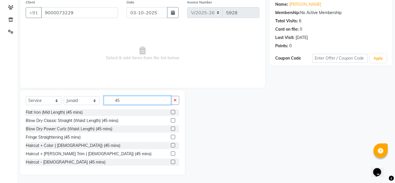
type input "45"
drag, startPoint x: 169, startPoint y: 152, endPoint x: 184, endPoint y: 140, distance: 18.9
click at [171, 152] on label at bounding box center [173, 153] width 4 height 4
click at [171, 152] on input "checkbox" at bounding box center [173, 154] width 4 height 4
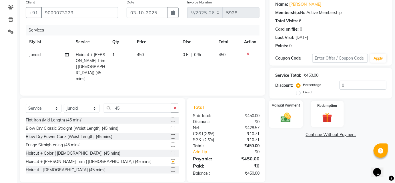
checkbox input "false"
click at [277, 111] on img at bounding box center [285, 117] width 17 height 12
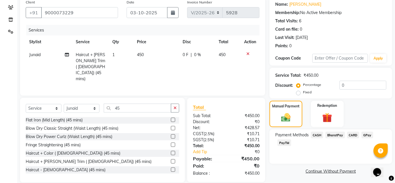
scroll to position [47, 0]
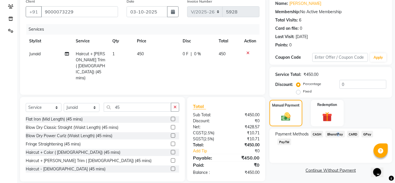
click at [336, 133] on span "BharatPay" at bounding box center [334, 134] width 19 height 7
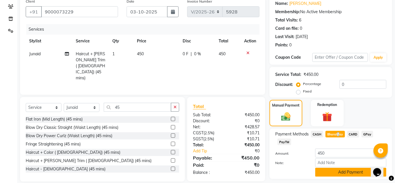
scroll to position [63, 0]
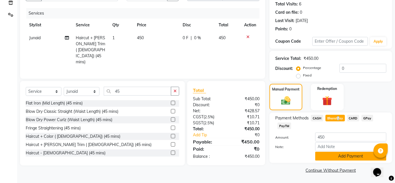
click at [330, 157] on button "Add Payment" at bounding box center [350, 155] width 71 height 9
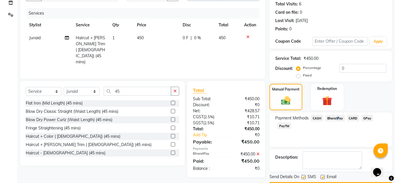
scroll to position [79, 0]
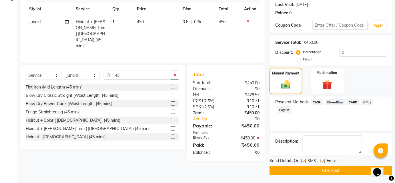
click at [327, 171] on button "Checkout" at bounding box center [330, 170] width 123 height 9
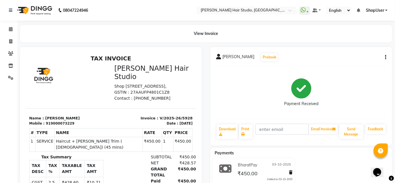
click at [1, 28] on li "Calendar" at bounding box center [8, 29] width 17 height 12
click at [7, 29] on span at bounding box center [11, 29] width 10 height 7
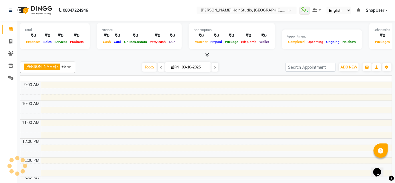
click at [7, 29] on span at bounding box center [11, 29] width 10 height 7
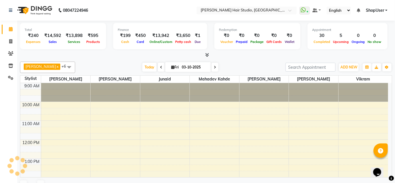
click at [7, 29] on span at bounding box center [11, 29] width 10 height 7
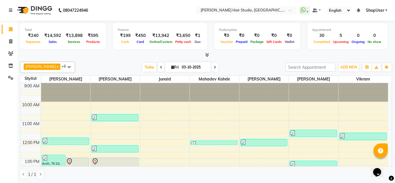
click at [160, 65] on icon at bounding box center [161, 66] width 2 height 3
type input "02-10-2025"
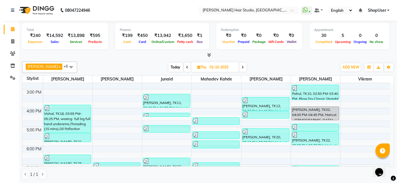
scroll to position [99, 0]
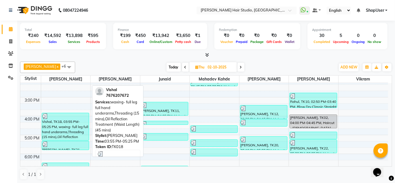
click at [81, 121] on div "Vishal, TK18, 03:55 PM-05:25 PM, waxing- full leg full hand underarms,Threading…" at bounding box center [65, 126] width 47 height 27
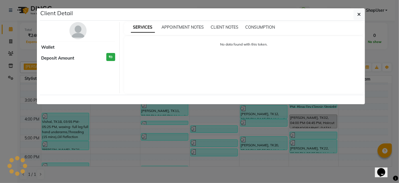
select select "3"
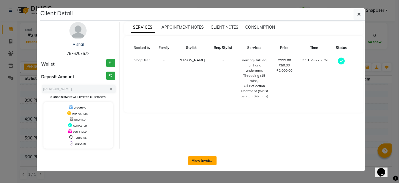
click at [205, 158] on button "View Invoice" at bounding box center [202, 160] width 28 height 9
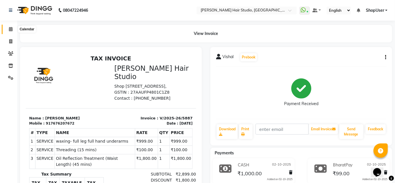
click at [7, 29] on span at bounding box center [11, 29] width 10 height 7
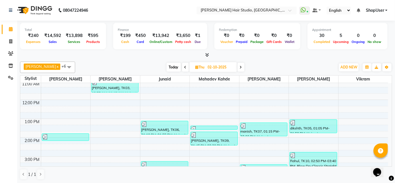
scroll to position [52, 0]
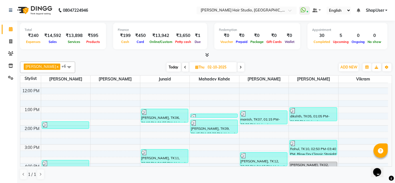
click at [240, 66] on icon at bounding box center [241, 66] width 2 height 3
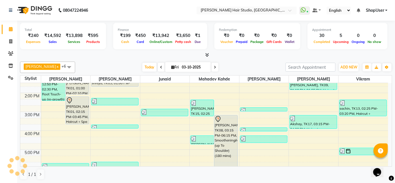
scroll to position [21, 0]
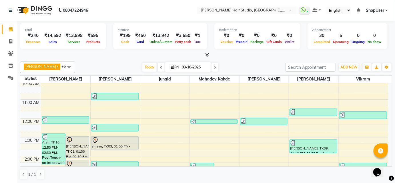
click at [158, 63] on span at bounding box center [161, 67] width 7 height 9
type input "02-10-2025"
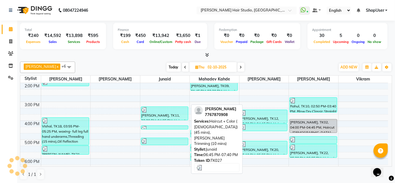
scroll to position [73, 0]
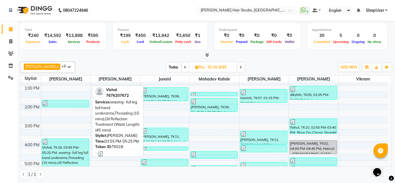
click at [84, 142] on div at bounding box center [65, 142] width 46 height 6
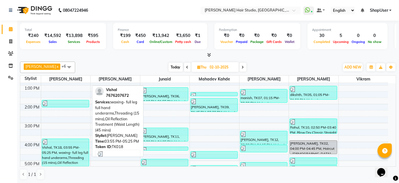
select select "3"
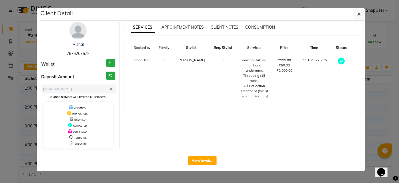
click at [205, 164] on div "View Invoice" at bounding box center [202, 160] width 325 height 21
click at [210, 159] on button "View Invoice" at bounding box center [202, 160] width 28 height 9
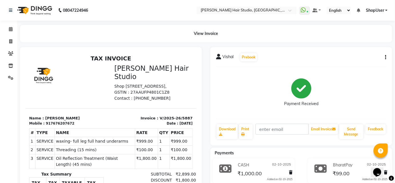
drag, startPoint x: 379, startPoint y: 57, endPoint x: 399, endPoint y: 57, distance: 19.1
click at [395, 57] on html "08047224946 Select Location × Jawed Habib Hair Studio, Hinjewadi WhatsApp Statu…" at bounding box center [197, 91] width 395 height 183
drag, startPoint x: 388, startPoint y: 58, endPoint x: 385, endPoint y: 57, distance: 3.3
click at [387, 58] on div "Vishal Prebook Payment Received Download Print Email Invoice Send Message Feedb…" at bounding box center [301, 96] width 182 height 98
click at [385, 57] on button "button" at bounding box center [384, 57] width 3 height 6
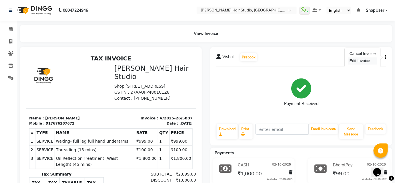
click at [366, 58] on div "Edit Invoice" at bounding box center [362, 60] width 29 height 7
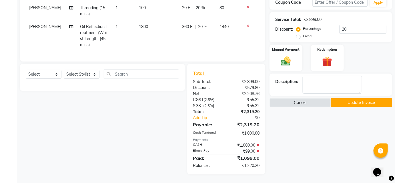
scroll to position [43, 0]
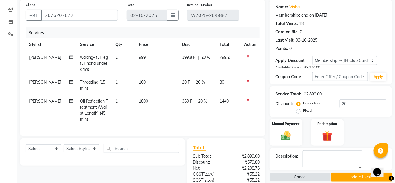
click at [247, 99] on icon at bounding box center [247, 100] width 3 height 4
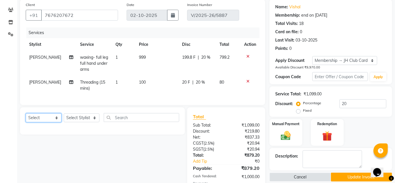
click at [54, 120] on select "Select Service Product Membership Package Voucher Prepaid Gift Card" at bounding box center [44, 117] width 36 height 9
click at [26, 117] on select "Select Service Product Membership Package Voucher Prepaid Gift Card" at bounding box center [44, 117] width 36 height 9
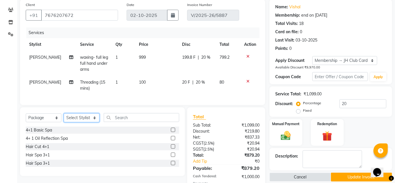
click at [99, 122] on select "Select Stylist Ajinkya Anuja Arunesh Avinash Junaid Mahadev kahde Mohammad Pawa…" at bounding box center [82, 117] width 36 height 9
click at [64, 117] on select "Select Stylist Ajinkya Anuja Arunesh Avinash Junaid Mahadev kahde Mohammad Pawa…" at bounding box center [82, 117] width 36 height 9
click at [174, 140] on label at bounding box center [173, 138] width 4 height 4
click at [174, 140] on input "checkbox" at bounding box center [173, 138] width 4 height 4
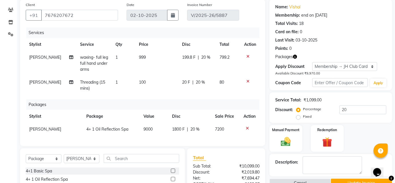
scroll to position [69, 0]
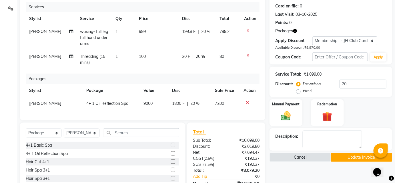
click at [178, 99] on td "1800 F | 20 %" at bounding box center [190, 103] width 43 height 13
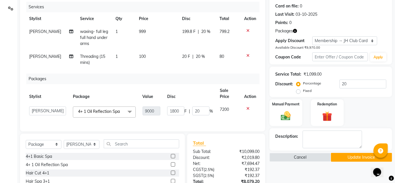
click at [185, 101] on th "Disc" at bounding box center [190, 93] width 53 height 19
click at [203, 108] on input "20" at bounding box center [200, 110] width 17 height 9
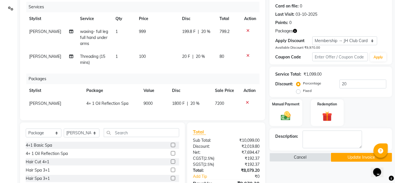
click at [180, 111] on div "Services Stylist Service Qty Price Disc Total Action Anuja waxing- full leg ful…" at bounding box center [143, 58] width 234 height 113
click at [181, 109] on div "Services Stylist Service Qty Price Disc Total Action Anuja waxing- full leg ful…" at bounding box center [143, 58] width 234 height 113
click at [183, 109] on td "1800 F | 20 %" at bounding box center [190, 103] width 43 height 13
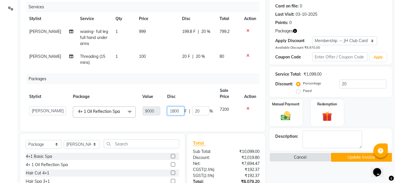
click at [183, 112] on input "1800" at bounding box center [175, 110] width 17 height 9
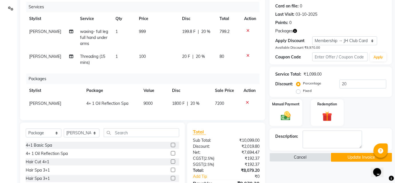
click at [207, 107] on td "1800 F | 20 %" at bounding box center [190, 103] width 43 height 13
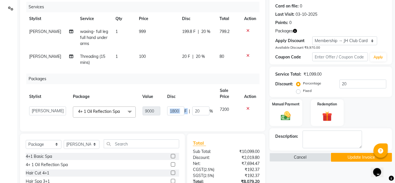
drag, startPoint x: 188, startPoint y: 109, endPoint x: 181, endPoint y: 110, distance: 6.6
click at [183, 110] on div "1800 F | 20 %" at bounding box center [190, 110] width 46 height 9
click at [181, 110] on input "1800" at bounding box center [175, 110] width 17 height 9
click at [193, 105] on td "7560 F | 20 %" at bounding box center [190, 112] width 53 height 18
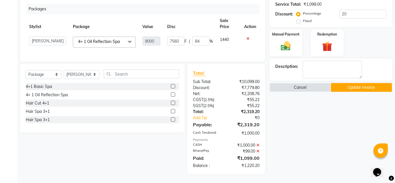
click at [258, 146] on icon at bounding box center [257, 145] width 3 height 4
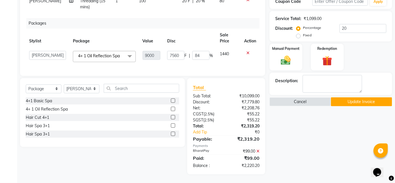
click at [258, 149] on icon at bounding box center [257, 151] width 3 height 4
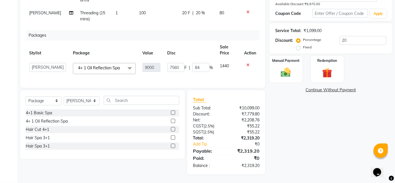
scroll to position [116, 0]
click at [291, 67] on img at bounding box center [285, 73] width 17 height 12
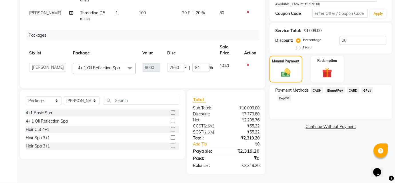
click at [316, 87] on span "CASH" at bounding box center [317, 90] width 12 height 7
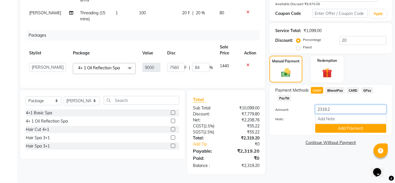
click at [347, 107] on input "2319.2" at bounding box center [350, 109] width 71 height 9
click at [346, 124] on button "Add Payment" at bounding box center [350, 128] width 71 height 9
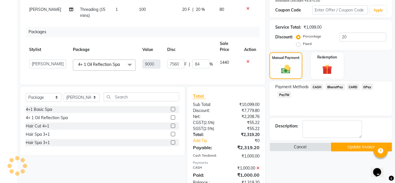
scroll to position [136, 0]
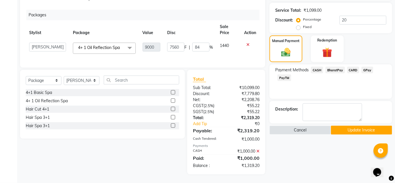
click at [335, 67] on div "BharatPay" at bounding box center [334, 71] width 22 height 8
click at [334, 67] on span "BharatPay" at bounding box center [334, 70] width 19 height 7
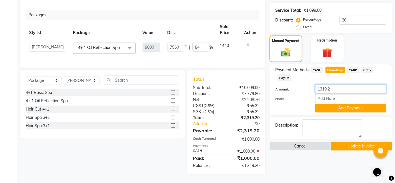
click at [339, 84] on input "1319.2" at bounding box center [350, 88] width 71 height 9
click at [363, 105] on button "Add Payment" at bounding box center [350, 107] width 71 height 9
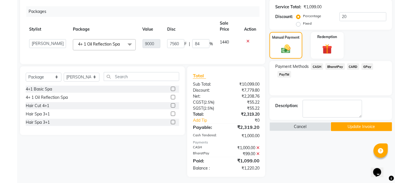
scroll to position [142, 0]
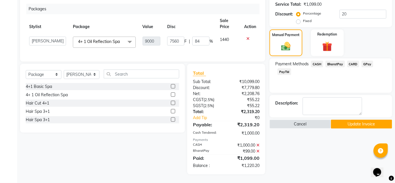
click at [371, 119] on button "Update Invoice" at bounding box center [361, 123] width 61 height 9
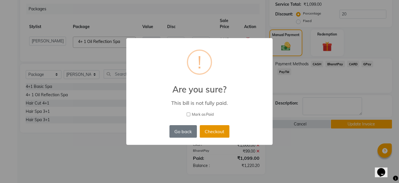
click at [213, 133] on button "Checkout" at bounding box center [215, 131] width 30 height 13
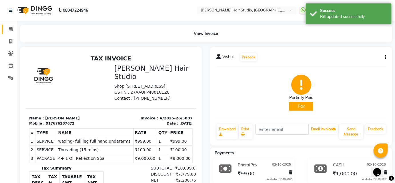
click at [9, 30] on icon at bounding box center [11, 29] width 4 height 4
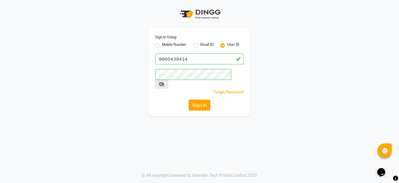
click at [203, 99] on button "Sign In" at bounding box center [200, 104] width 22 height 11
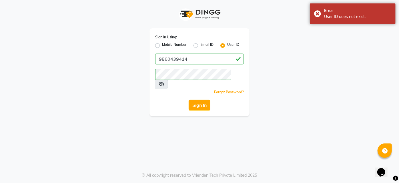
click at [162, 44] on label "Mobile Number" at bounding box center [174, 45] width 25 height 7
click at [162, 44] on input "Mobile Number" at bounding box center [164, 44] width 4 height 4
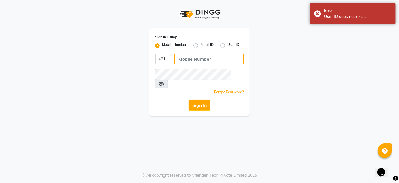
click at [188, 58] on input "Username" at bounding box center [208, 58] width 69 height 11
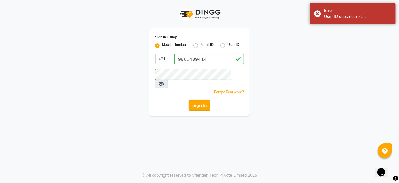
click at [196, 99] on button "Sign In" at bounding box center [200, 104] width 22 height 11
click at [196, 99] on div "Sign In" at bounding box center [199, 104] width 89 height 11
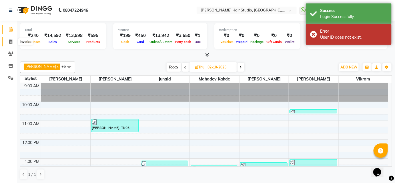
click at [13, 42] on span at bounding box center [11, 42] width 10 height 7
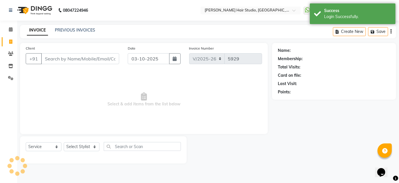
click at [63, 55] on input "Client" at bounding box center [80, 58] width 78 height 11
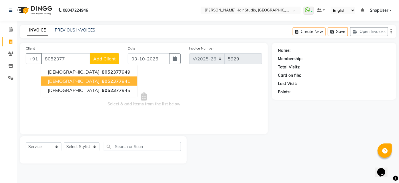
click at [101, 81] on ngb-highlight "8052377 941" at bounding box center [116, 81] width 30 height 6
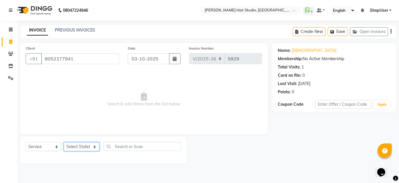
click at [91, 148] on select "Select Stylist Ajinkya Anuja Arunesh Avinash Junaid Mahadev kahde Mohammad Pawa…" at bounding box center [82, 146] width 36 height 9
click at [64, 142] on select "Select Stylist Ajinkya Anuja Arunesh Avinash Junaid Mahadev kahde Mohammad Pawa…" at bounding box center [82, 146] width 36 height 9
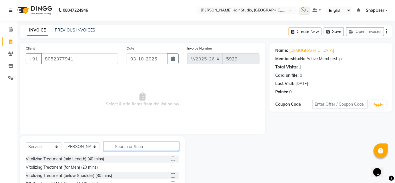
click at [141, 146] on input "text" at bounding box center [141, 146] width 75 height 9
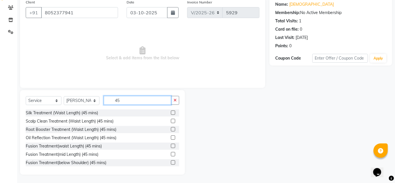
scroll to position [133, 0]
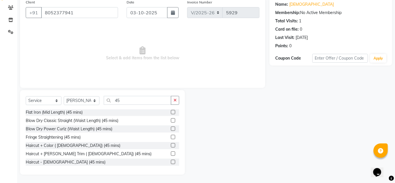
click at [171, 159] on label at bounding box center [173, 161] width 4 height 4
click at [171, 160] on input "checkbox" at bounding box center [173, 162] width 4 height 4
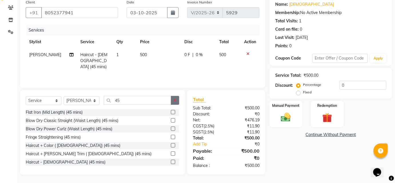
click at [174, 101] on icon "button" at bounding box center [174, 100] width 3 height 4
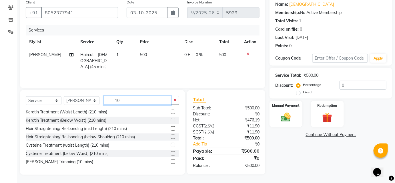
scroll to position [92, 0]
click at [171, 160] on label at bounding box center [173, 161] width 4 height 4
click at [171, 160] on input "checkbox" at bounding box center [173, 162] width 4 height 4
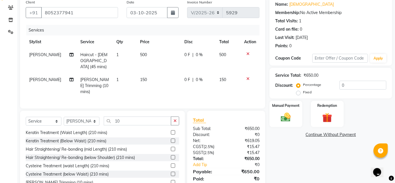
click at [46, 73] on td "[PERSON_NAME]" at bounding box center [51, 85] width 51 height 25
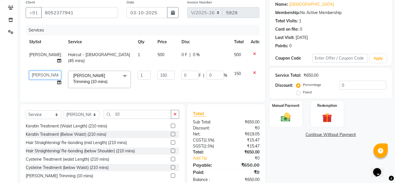
click at [38, 77] on select "Ajinkya Anuja Arunesh Avinash Junaid Mahadev kahde Mohammad Pawan Krishna Rushi…" at bounding box center [45, 75] width 32 height 9
click at [26, 48] on td "[PERSON_NAME]" at bounding box center [45, 57] width 39 height 19
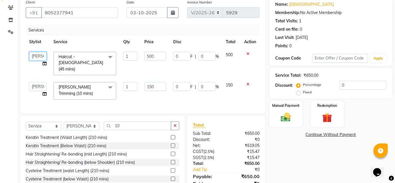
click at [33, 55] on select "Ajinkya Anuja Arunesh Avinash Junaid Mahadev kahde Mohammad Pawan Krishna Rushi…" at bounding box center [37, 56] width 17 height 9
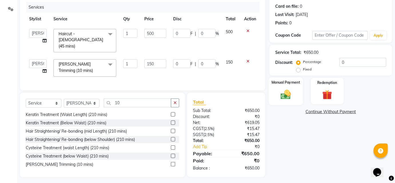
click at [288, 95] on img at bounding box center [285, 94] width 17 height 12
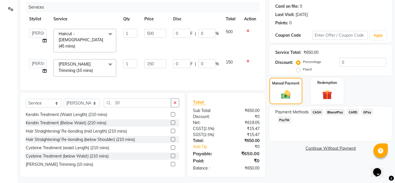
click at [337, 113] on span "BharatPay" at bounding box center [334, 112] width 19 height 7
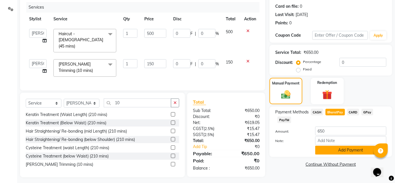
click at [336, 148] on button "Add Payment" at bounding box center [350, 149] width 71 height 9
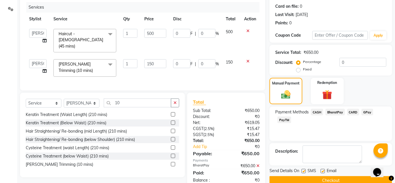
scroll to position [81, 0]
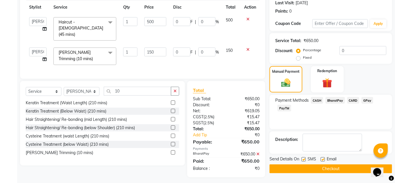
click at [322, 167] on button "Checkout" at bounding box center [330, 168] width 123 height 9
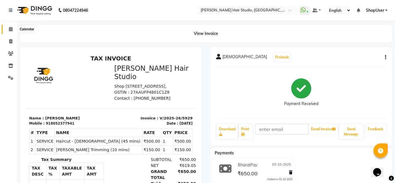
click at [11, 30] on icon at bounding box center [11, 29] width 4 height 4
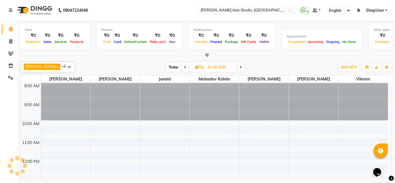
click at [11, 30] on icon at bounding box center [11, 29] width 4 height 4
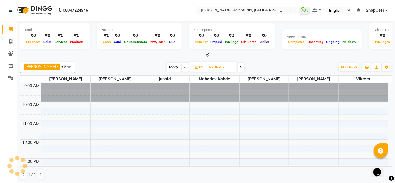
scroll to position [166, 0]
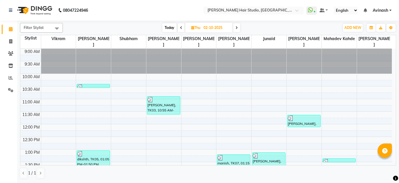
click at [384, 8] on span "Avinash" at bounding box center [380, 10] width 15 height 6
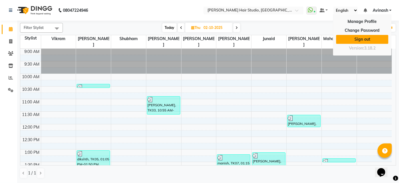
click at [377, 35] on link "Sign out" at bounding box center [362, 39] width 52 height 9
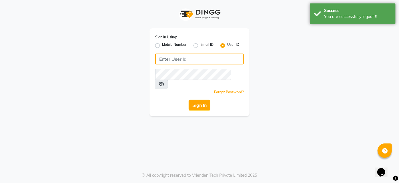
type input "9860439414"
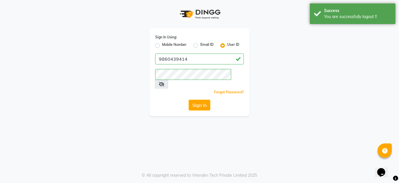
click at [162, 43] on label "Mobile Number" at bounding box center [174, 45] width 25 height 7
click at [162, 43] on input "Mobile Number" at bounding box center [164, 44] width 4 height 4
radio input "true"
radio input "false"
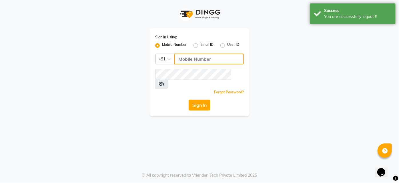
click at [188, 55] on input "Username" at bounding box center [208, 58] width 69 height 11
type input "9860439414"
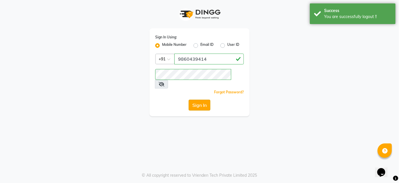
click at [201, 99] on button "Sign In" at bounding box center [200, 104] width 22 height 11
click at [201, 99] on div "Sign In" at bounding box center [199, 104] width 89 height 11
click at [201, 99] on button "Sign In" at bounding box center [200, 104] width 22 height 11
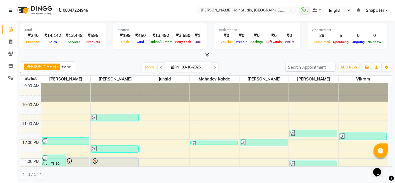
drag, startPoint x: 383, startPoint y: 10, endPoint x: 379, endPoint y: 35, distance: 25.0
click at [383, 10] on span "ShopUser" at bounding box center [375, 10] width 18 height 6
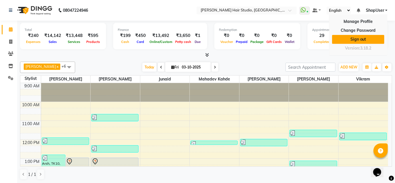
click at [373, 38] on link "Sign out" at bounding box center [358, 39] width 52 height 9
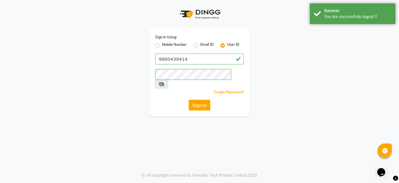
click at [162, 45] on label "Mobile Number" at bounding box center [174, 45] width 25 height 7
click at [162, 45] on input "Mobile Number" at bounding box center [164, 44] width 4 height 4
radio input "true"
radio input "false"
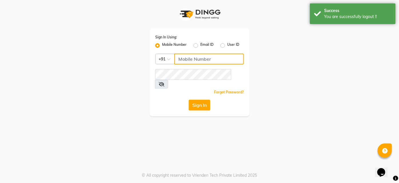
click at [191, 55] on input "Username" at bounding box center [208, 58] width 69 height 11
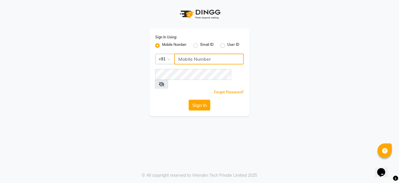
type input "9637373219"
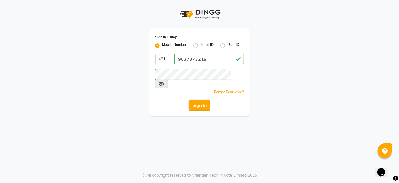
click at [199, 99] on button "Sign In" at bounding box center [200, 104] width 22 height 11
click at [199, 99] on div "Sign In" at bounding box center [199, 104] width 89 height 11
